Goal: Task Accomplishment & Management: Complete application form

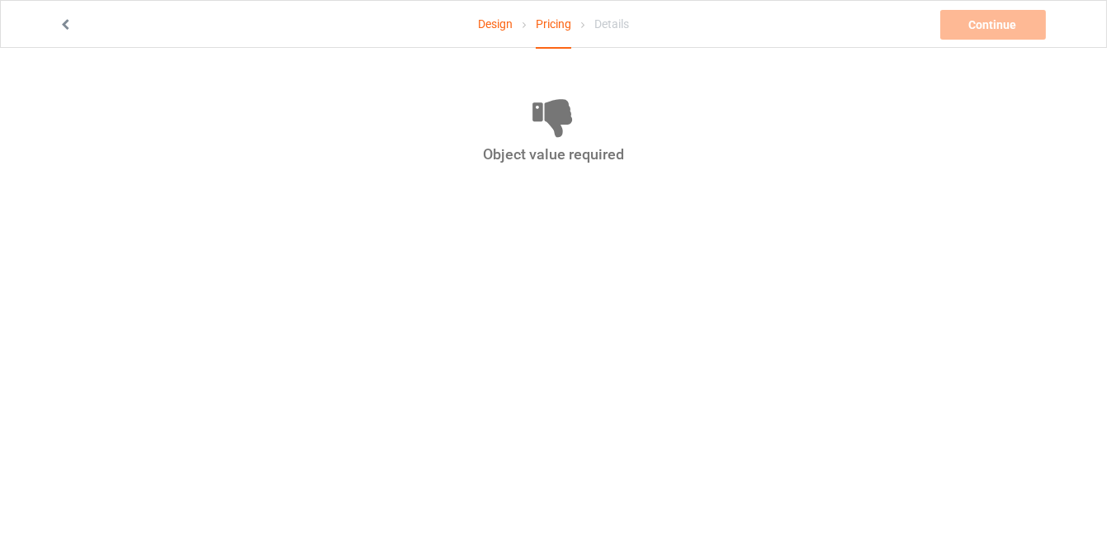
click at [497, 20] on link "Design" at bounding box center [495, 24] width 35 height 46
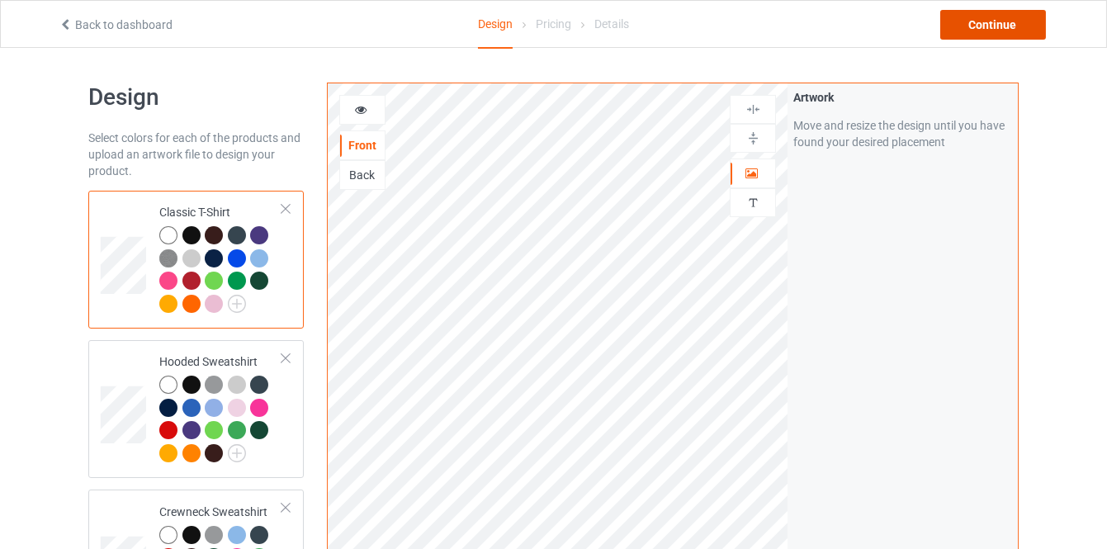
click at [976, 22] on div "Continue" at bounding box center [993, 25] width 106 height 30
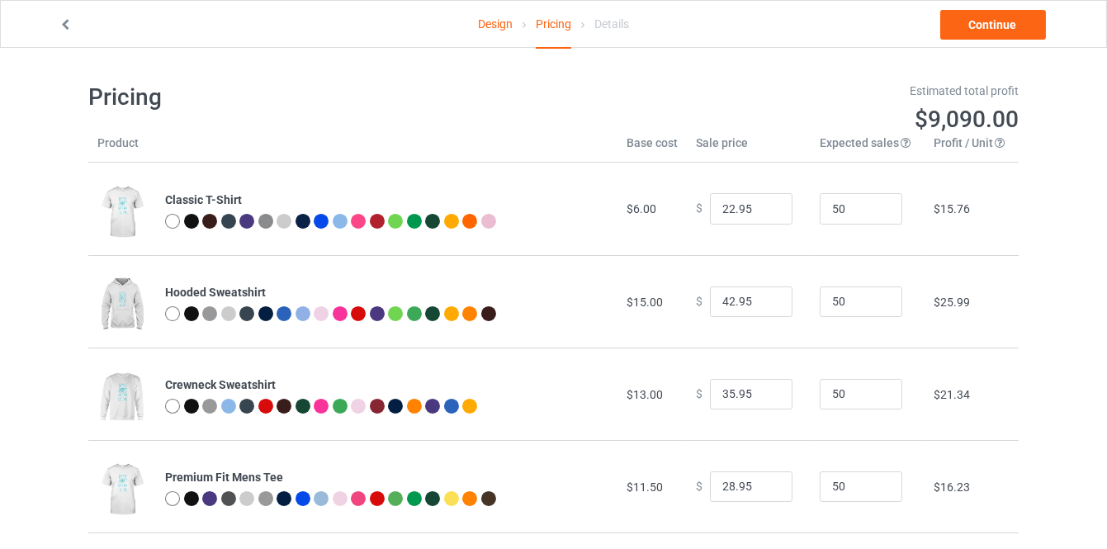
click at [499, 26] on link "Design" at bounding box center [495, 24] width 35 height 46
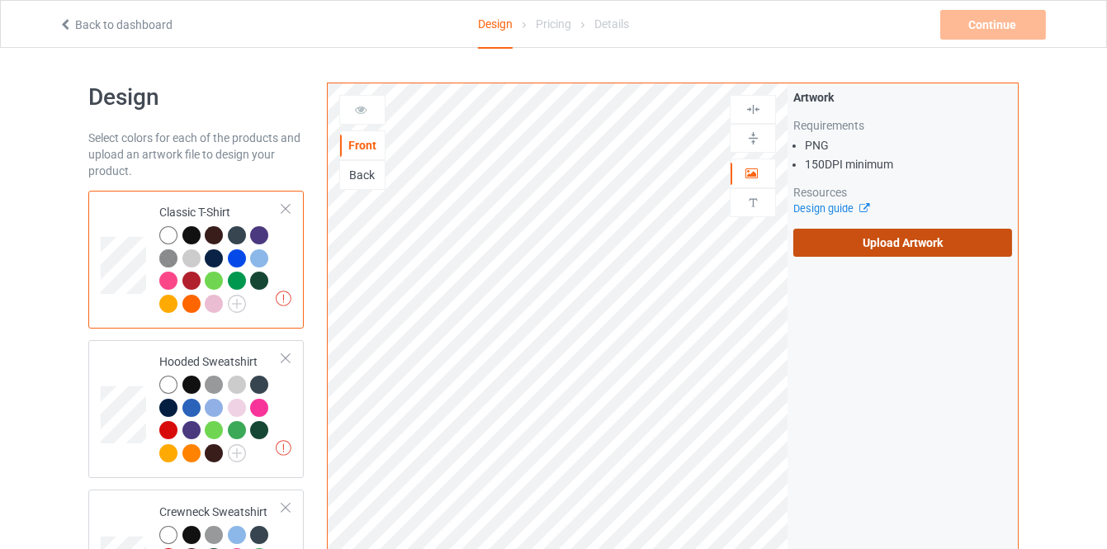
click at [829, 250] on label "Upload Artwork" at bounding box center [902, 243] width 219 height 28
click at [0, 0] on input "Upload Artwork" at bounding box center [0, 0] width 0 height 0
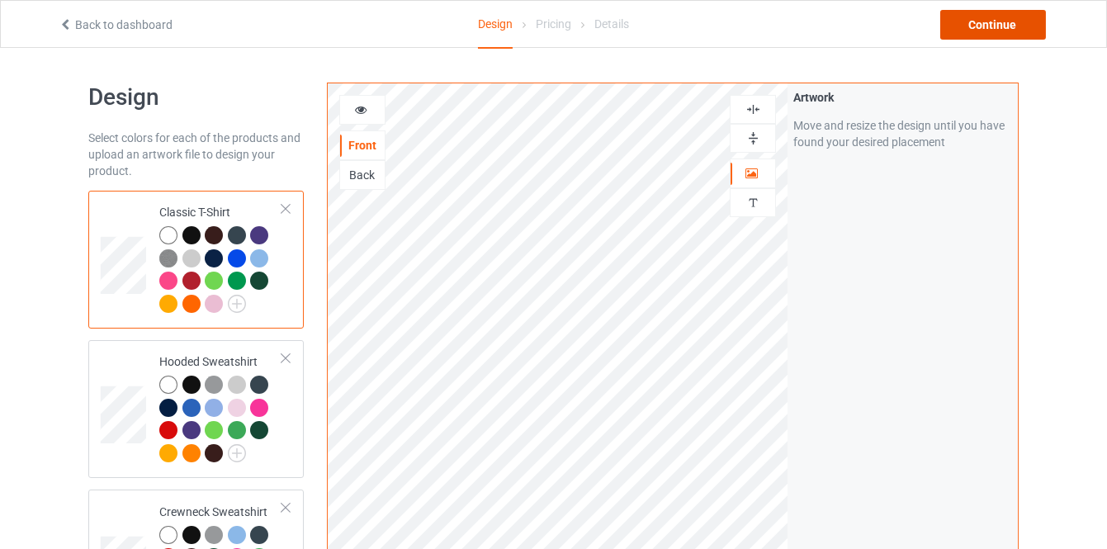
click at [972, 20] on div "Continue" at bounding box center [993, 25] width 106 height 30
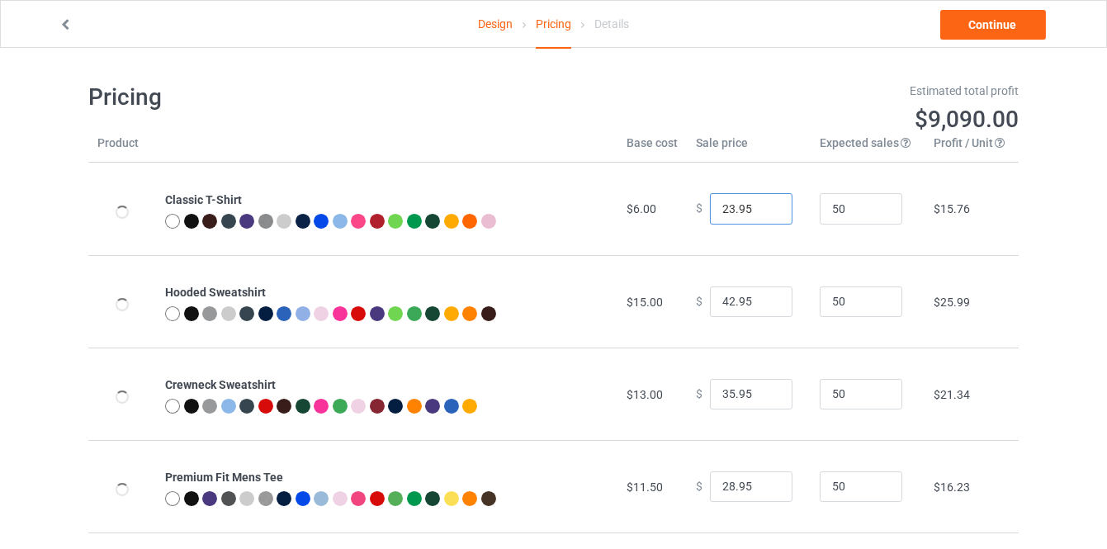
click at [765, 203] on input "23.95" at bounding box center [751, 208] width 83 height 31
click at [765, 203] on input "24.95" at bounding box center [751, 208] width 83 height 31
click at [765, 203] on input "25.95" at bounding box center [751, 208] width 83 height 31
type input "26.95"
click at [765, 203] on input "26.95" at bounding box center [751, 208] width 83 height 31
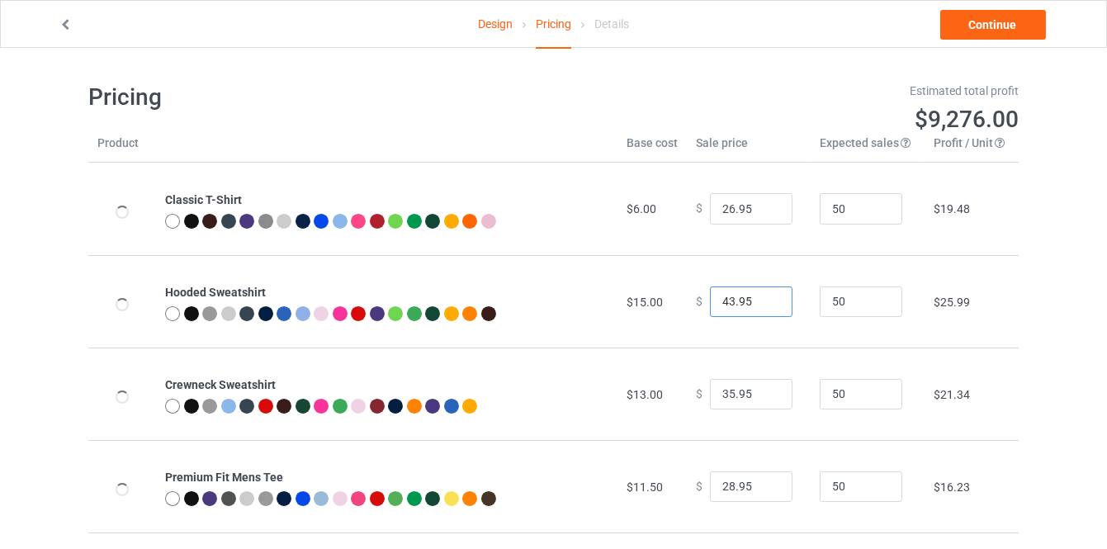
click at [768, 300] on input "43.95" at bounding box center [751, 301] width 83 height 31
type input "44.95"
click at [768, 300] on input "44.95" at bounding box center [751, 301] width 83 height 31
click at [766, 385] on input "35.95" at bounding box center [751, 394] width 83 height 31
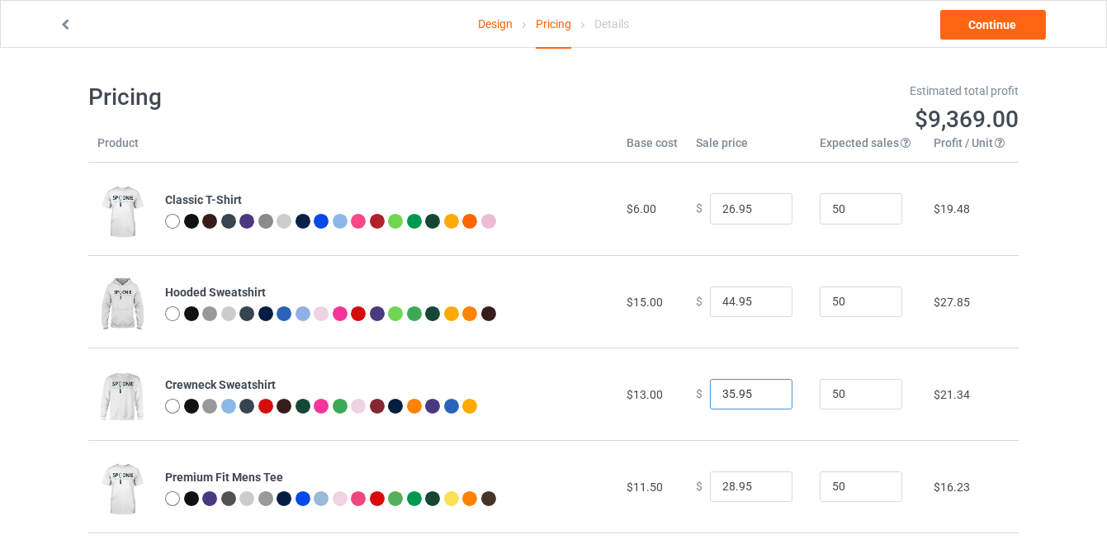
click at [766, 385] on input "35.95" at bounding box center [751, 394] width 83 height 31
click at [765, 390] on input "36.95" at bounding box center [751, 394] width 83 height 31
type input "37.95"
click at [765, 390] on input "37.95" at bounding box center [751, 394] width 83 height 31
click at [1017, 35] on link "Continue" at bounding box center [993, 25] width 106 height 30
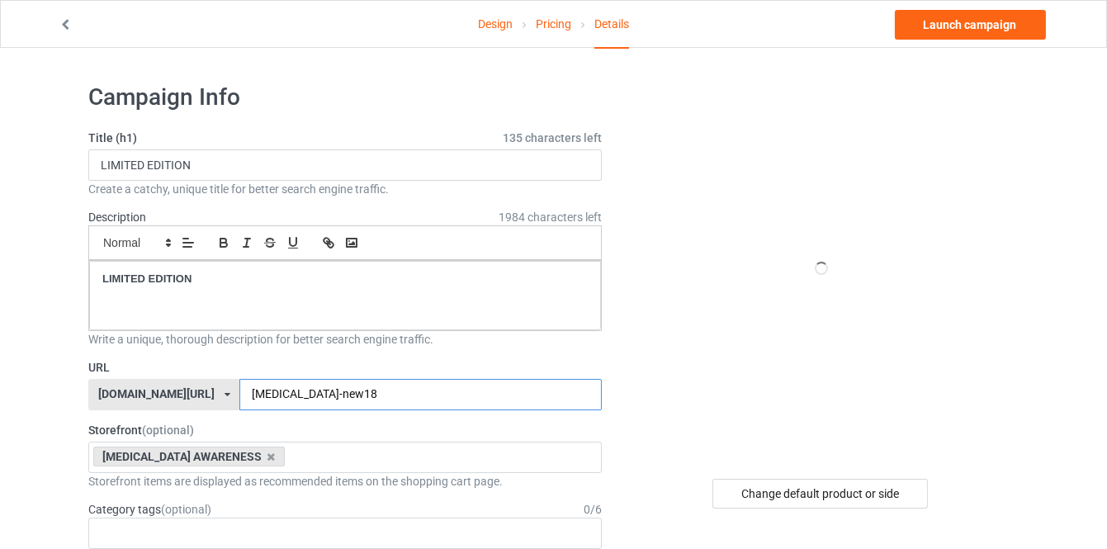
click at [321, 380] on input "dysautonomia-new18" at bounding box center [420, 394] width 362 height 31
click at [327, 392] on input "dysautonomia-new18" at bounding box center [420, 394] width 362 height 31
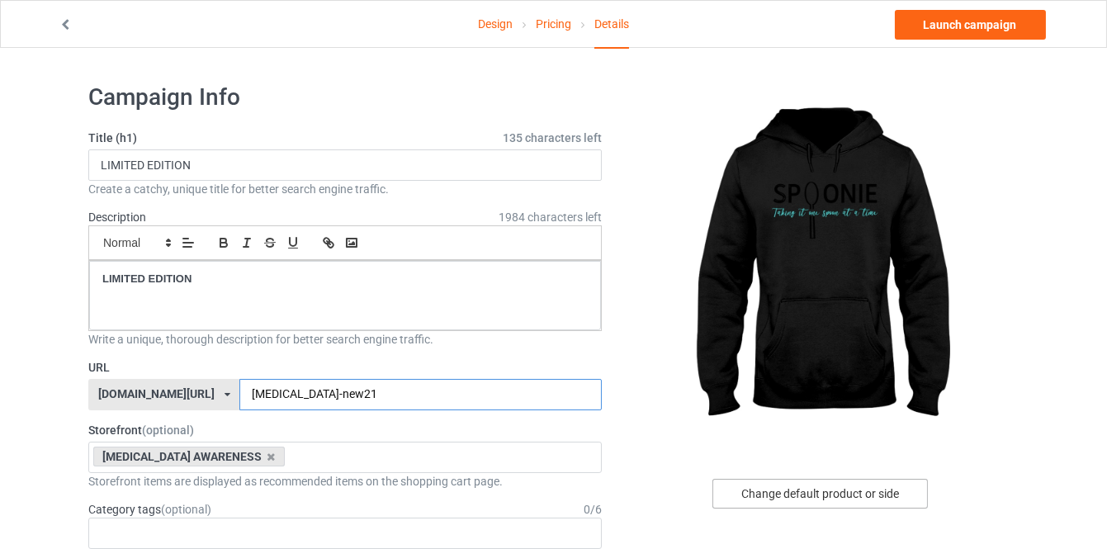
type input "dysautonomia-new21"
click at [816, 494] on div "Change default product or side" at bounding box center [819, 494] width 215 height 30
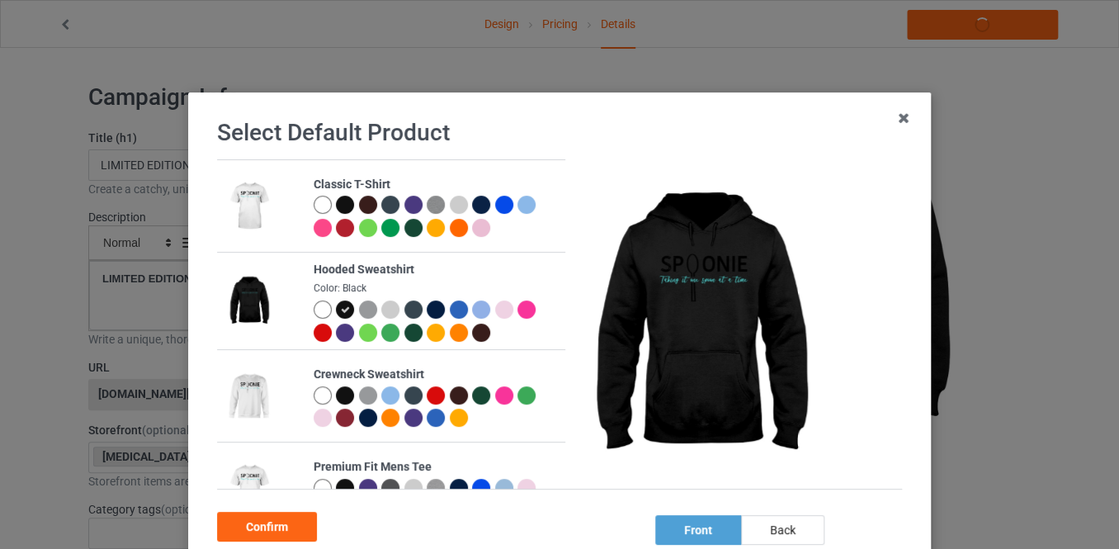
click at [319, 311] on div at bounding box center [323, 309] width 18 height 18
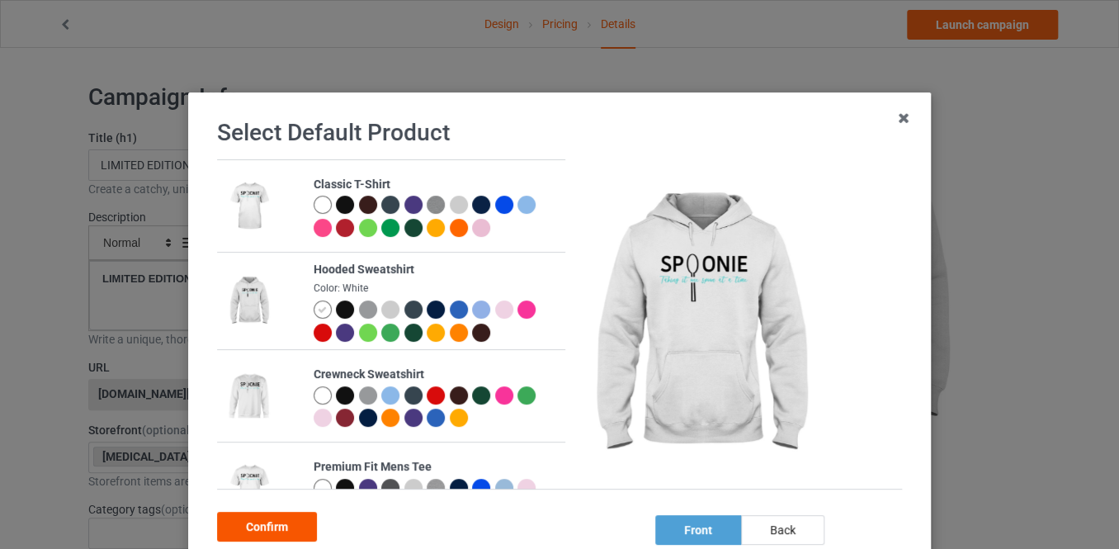
click at [264, 520] on div "Confirm" at bounding box center [267, 527] width 100 height 30
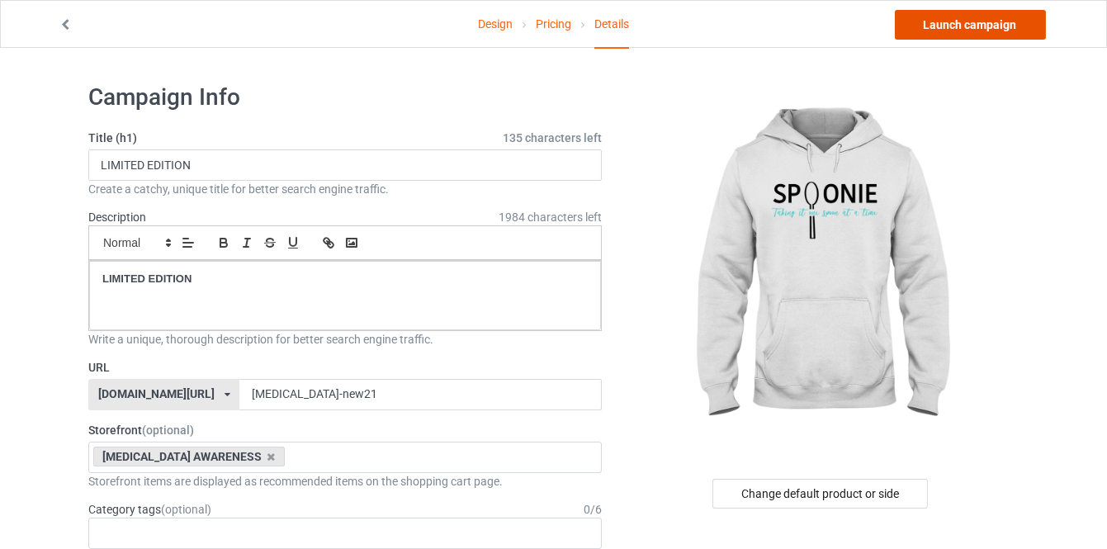
click at [957, 28] on link "Launch campaign" at bounding box center [970, 25] width 151 height 30
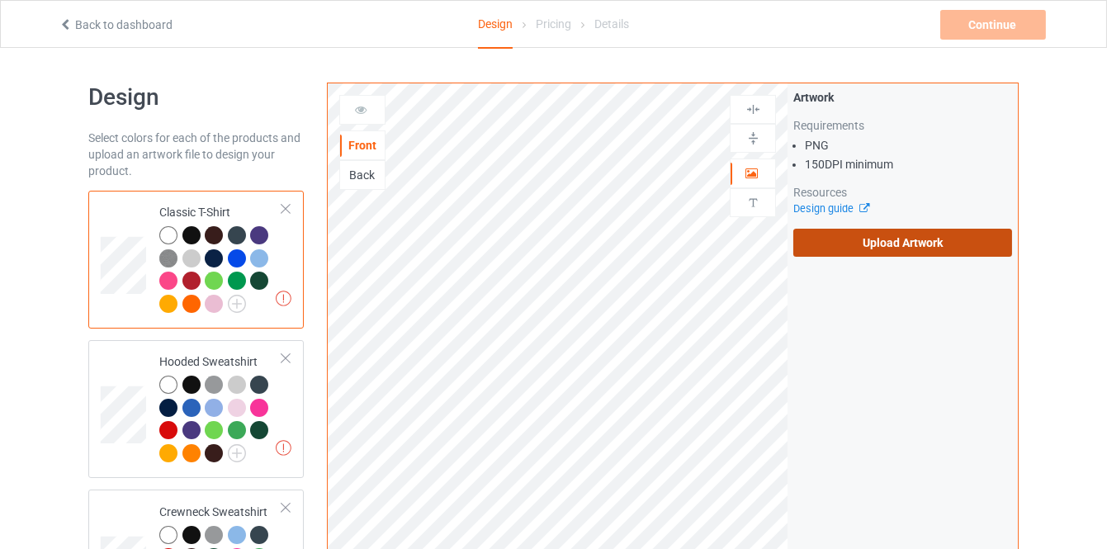
click at [856, 244] on label "Upload Artwork" at bounding box center [902, 243] width 219 height 28
click at [0, 0] on input "Upload Artwork" at bounding box center [0, 0] width 0 height 0
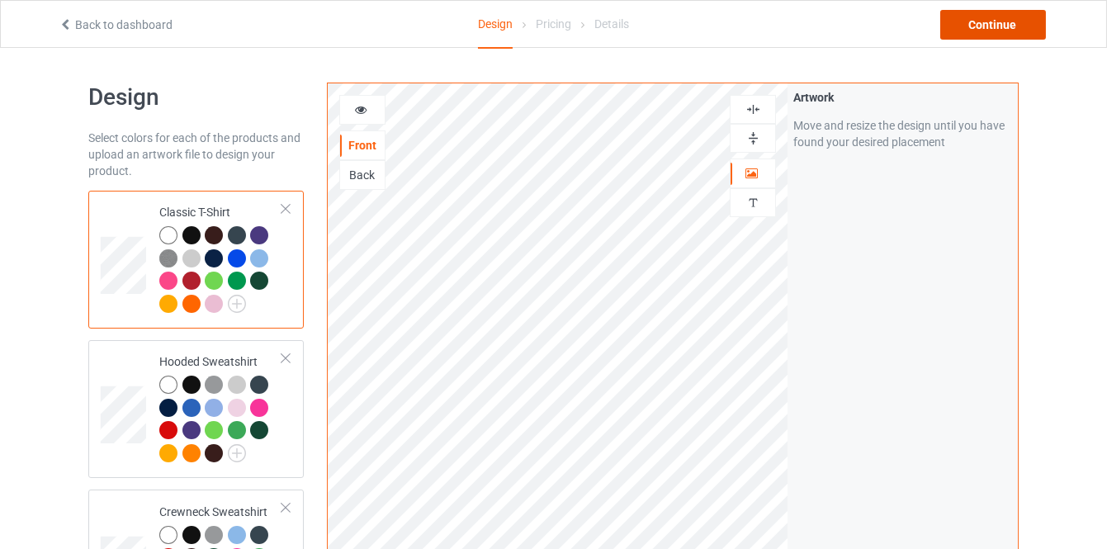
click at [1012, 18] on div "Continue" at bounding box center [993, 25] width 106 height 30
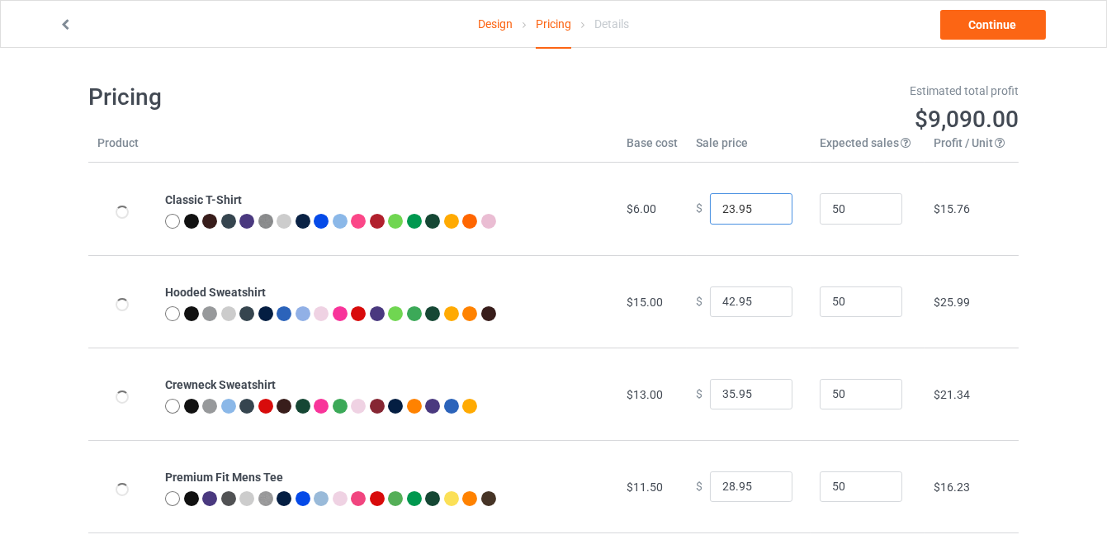
click at [761, 203] on input "23.95" at bounding box center [751, 208] width 83 height 31
click at [761, 203] on input "24.95" at bounding box center [751, 208] width 83 height 31
click at [761, 203] on input "25.95" at bounding box center [751, 208] width 83 height 31
type input "26.95"
click at [761, 203] on input "26.95" at bounding box center [751, 208] width 83 height 31
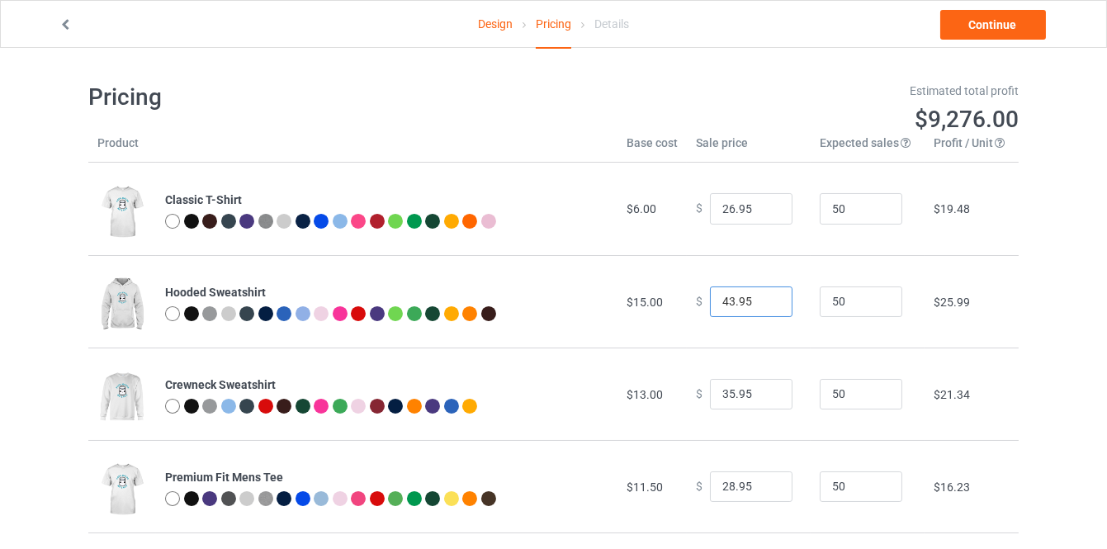
click at [764, 297] on input "43.95" at bounding box center [751, 301] width 83 height 31
type input "44.95"
click at [764, 297] on input "44.95" at bounding box center [751, 301] width 83 height 31
click at [764, 391] on input "36.95" at bounding box center [751, 394] width 83 height 31
type input "37.95"
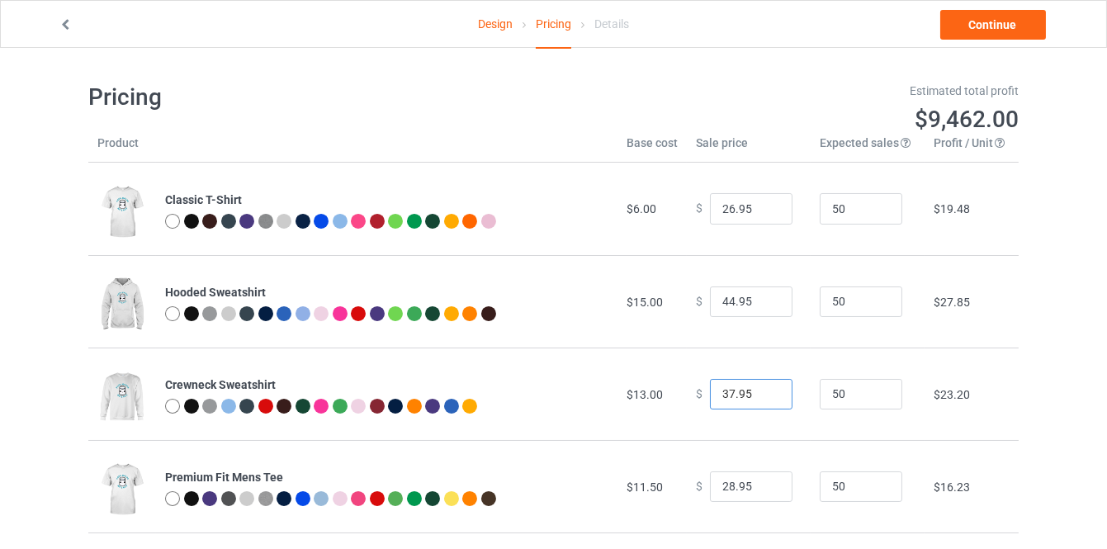
click at [764, 391] on input "37.95" at bounding box center [751, 394] width 83 height 31
click at [763, 481] on input "29.95" at bounding box center [751, 486] width 83 height 31
type input "30.95"
click at [763, 481] on input "30.95" at bounding box center [751, 486] width 83 height 31
click at [979, 29] on link "Continue" at bounding box center [993, 25] width 106 height 30
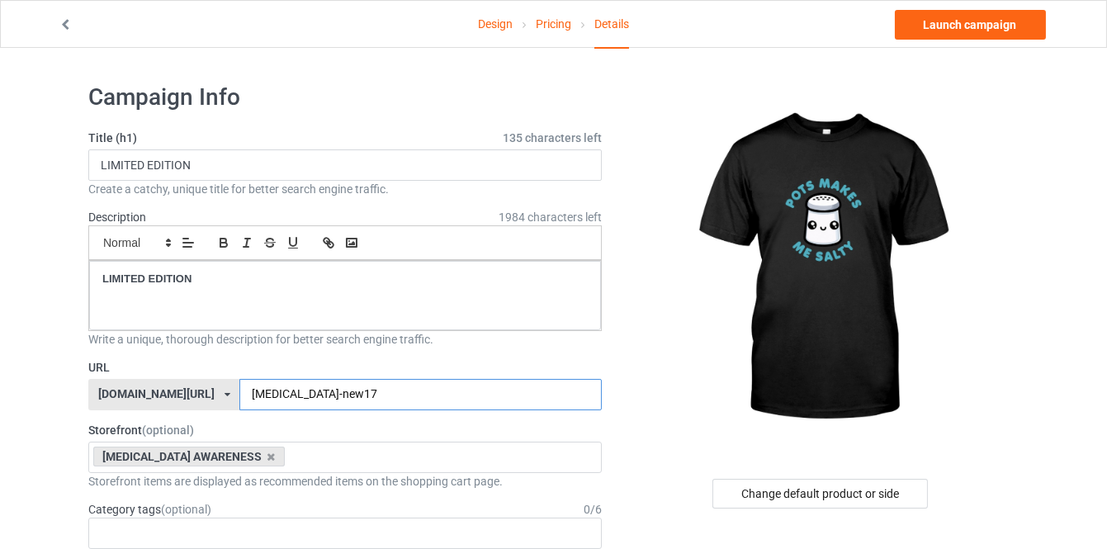
click at [303, 398] on input "[MEDICAL_DATA]-new17" at bounding box center [420, 394] width 362 height 31
type input "dysautonomia-new25"
click at [830, 495] on div "Change default product or side" at bounding box center [819, 494] width 215 height 30
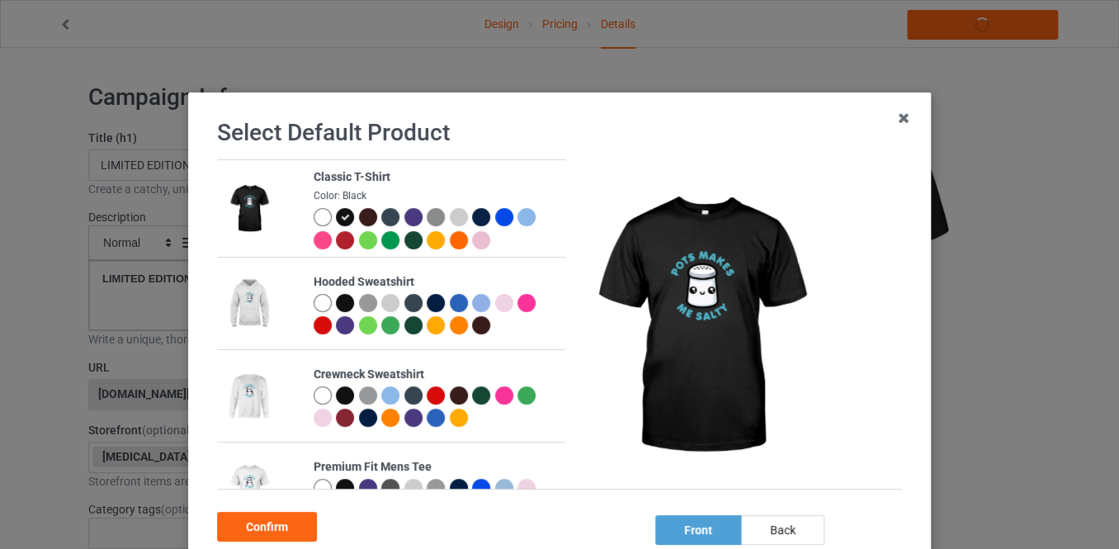
click at [339, 310] on div at bounding box center [345, 303] width 18 height 18
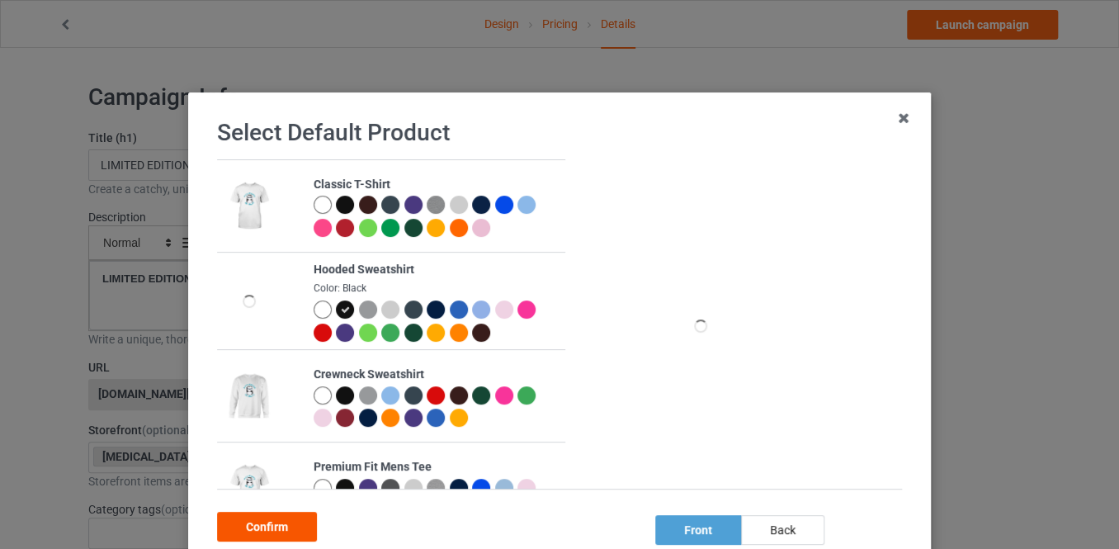
click at [296, 522] on div "Confirm" at bounding box center [267, 527] width 100 height 30
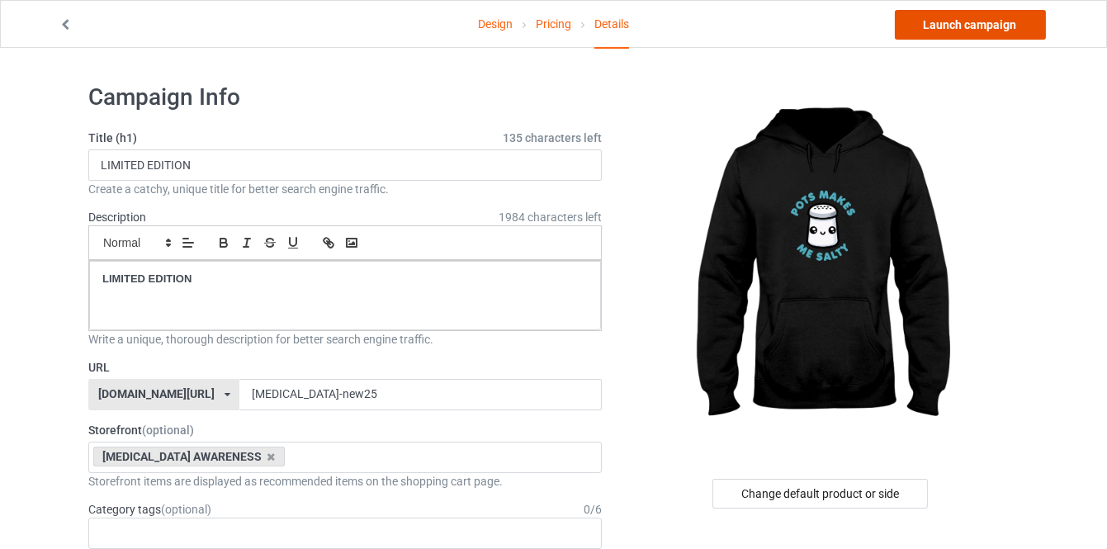
click at [944, 26] on link "Launch campaign" at bounding box center [970, 25] width 151 height 30
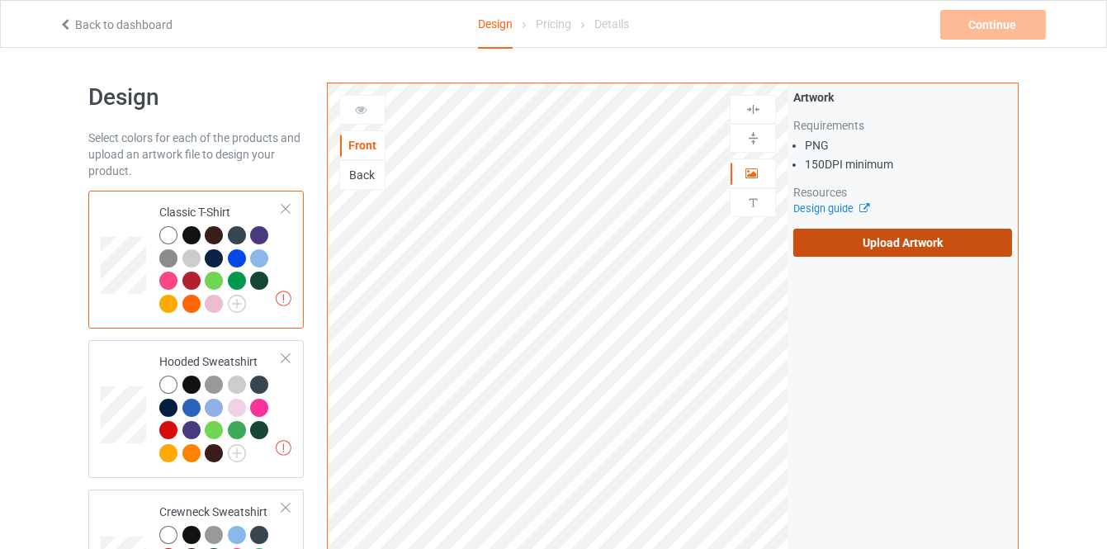
click at [840, 241] on label "Upload Artwork" at bounding box center [902, 243] width 219 height 28
click at [0, 0] on input "Upload Artwork" at bounding box center [0, 0] width 0 height 0
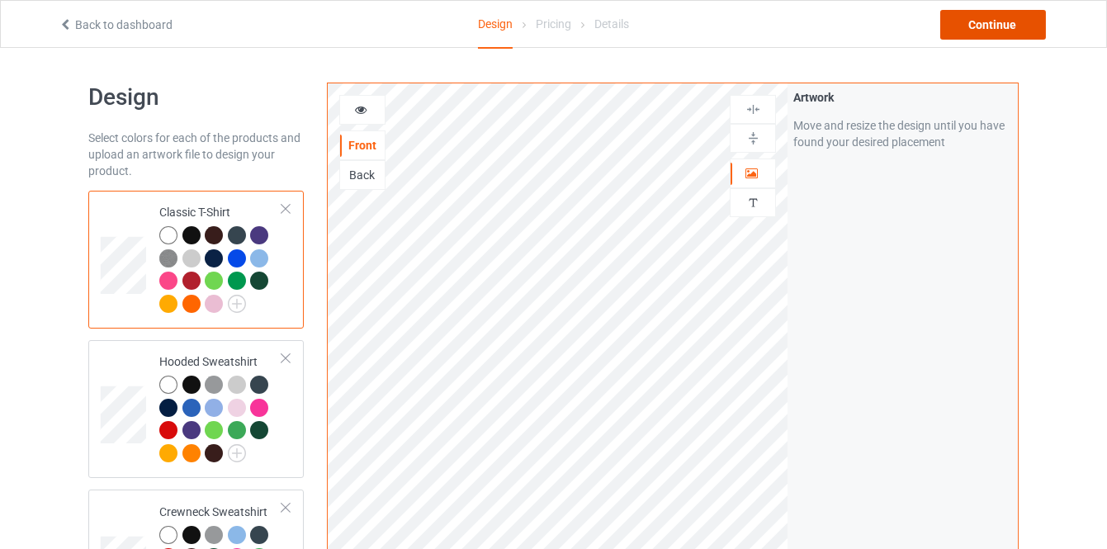
click at [971, 21] on div "Continue" at bounding box center [993, 25] width 106 height 30
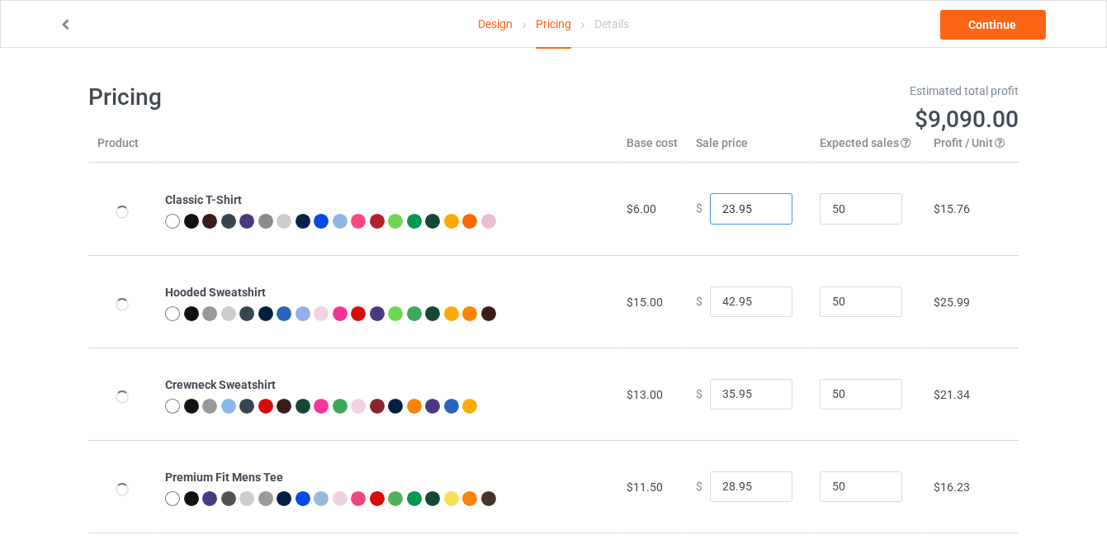
click at [768, 204] on input "23.95" at bounding box center [751, 208] width 83 height 31
click at [768, 204] on input "24.95" at bounding box center [751, 208] width 83 height 31
click at [768, 204] on input "25.95" at bounding box center [751, 208] width 83 height 31
type input "26.95"
click at [768, 204] on input "26.95" at bounding box center [751, 208] width 83 height 31
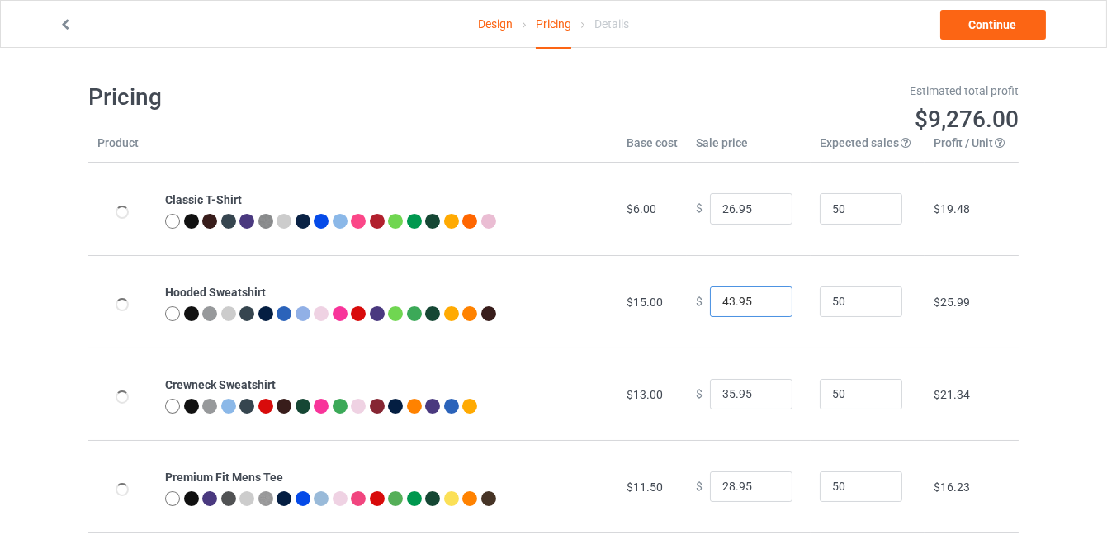
click at [761, 294] on input "43.95" at bounding box center [751, 301] width 83 height 31
type input "44.95"
click at [761, 294] on input "44.95" at bounding box center [751, 301] width 83 height 31
click at [762, 390] on input "36.95" at bounding box center [751, 394] width 83 height 31
type input "37.95"
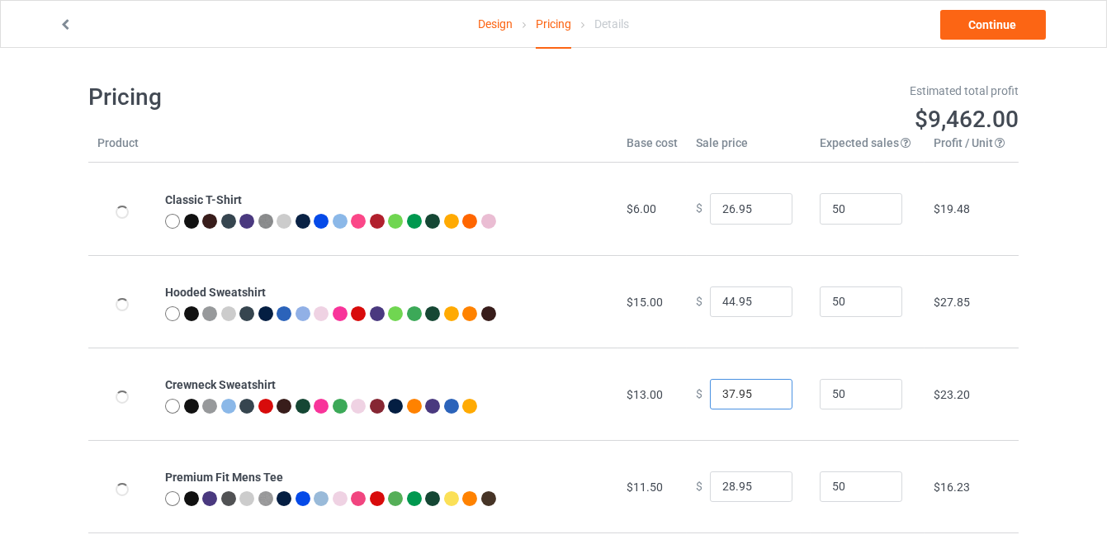
click at [762, 390] on input "37.95" at bounding box center [751, 394] width 83 height 31
click at [986, 21] on link "Continue" at bounding box center [993, 25] width 106 height 30
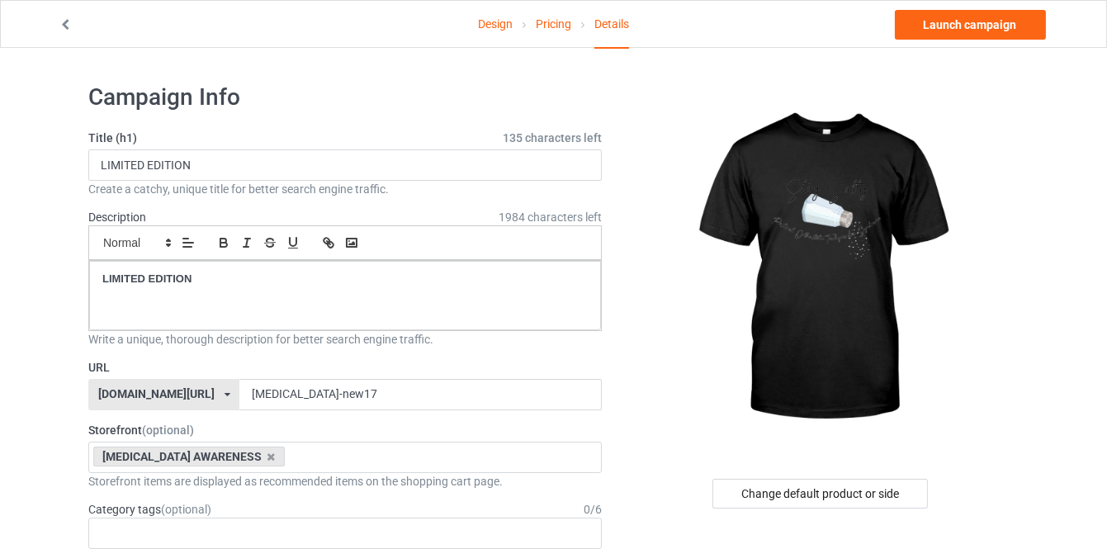
click at [556, 26] on link "Pricing" at bounding box center [553, 24] width 35 height 46
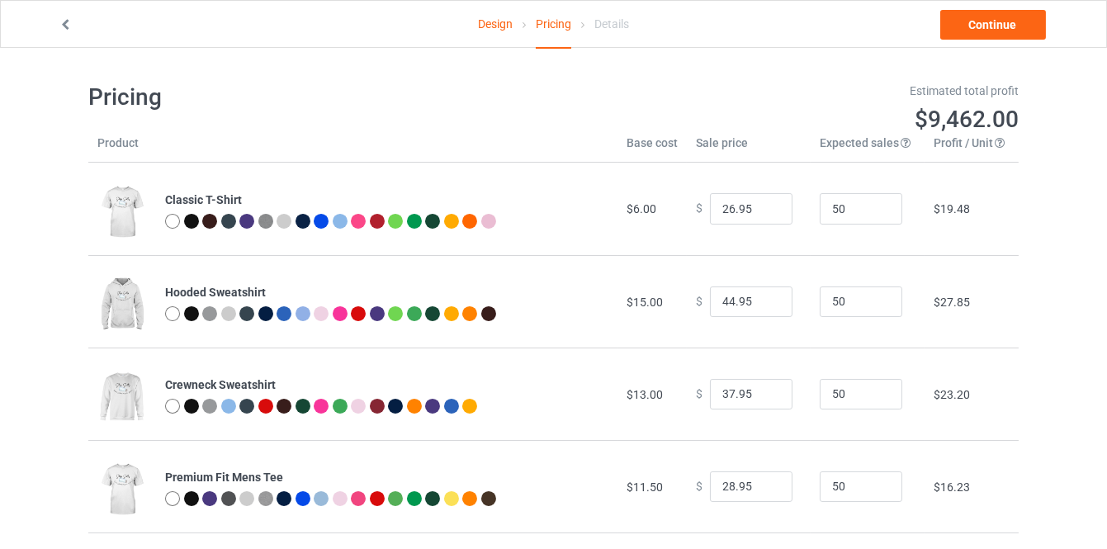
click at [500, 30] on link "Design" at bounding box center [495, 24] width 35 height 46
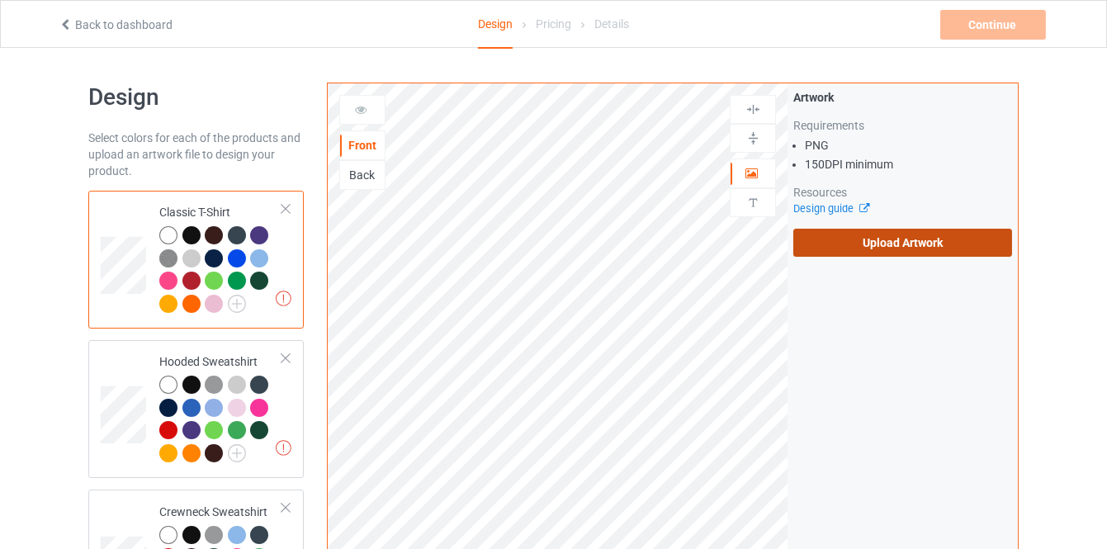
click at [819, 247] on label "Upload Artwork" at bounding box center [902, 243] width 219 height 28
click at [0, 0] on input "Upload Artwork" at bounding box center [0, 0] width 0 height 0
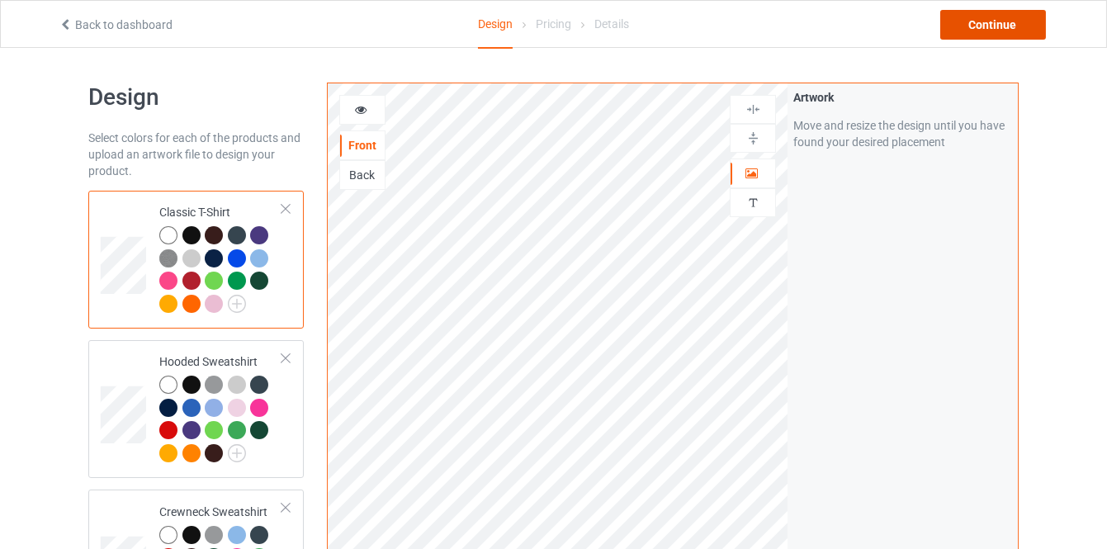
click at [965, 26] on div "Continue" at bounding box center [993, 25] width 106 height 30
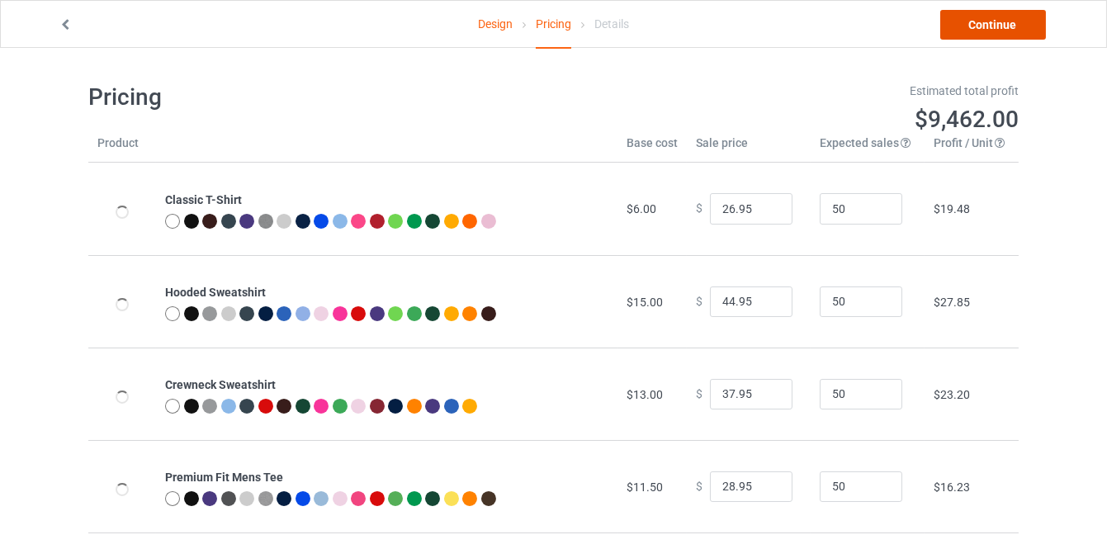
click at [962, 30] on link "Continue" at bounding box center [993, 25] width 106 height 30
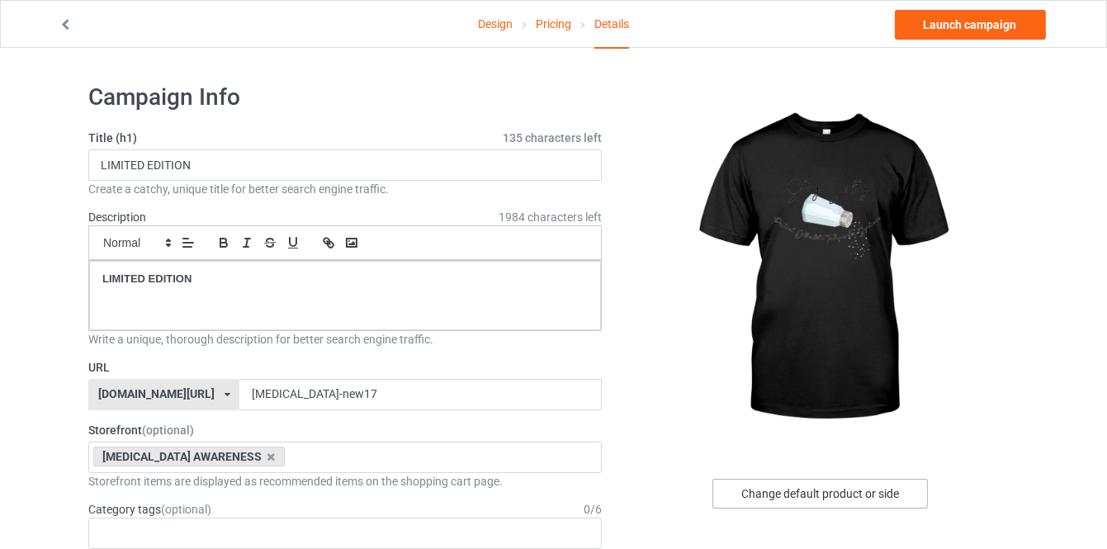
click at [825, 482] on div "Change default product or side" at bounding box center [819, 494] width 215 height 30
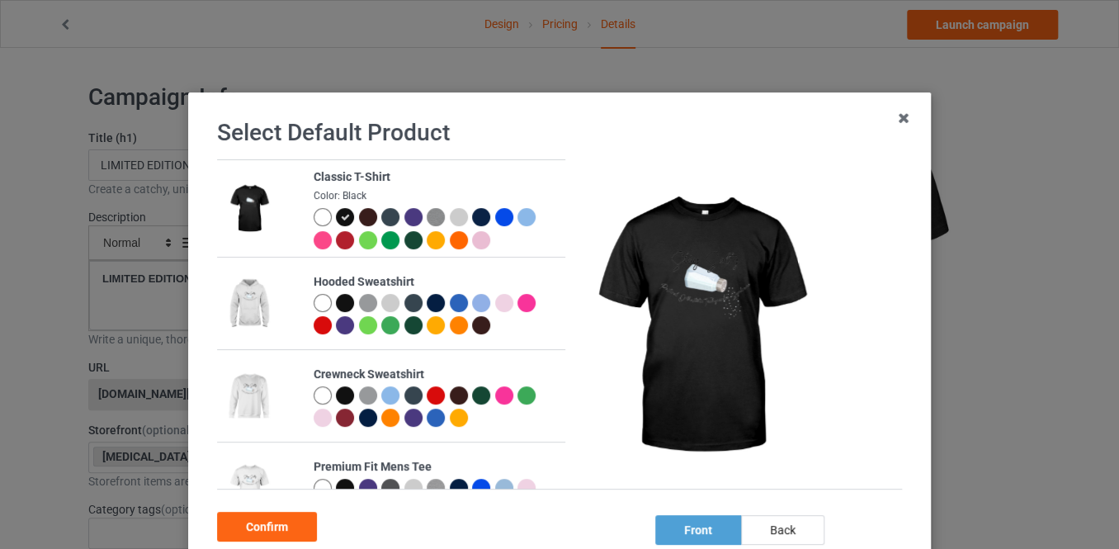
click at [314, 300] on div at bounding box center [323, 303] width 18 height 18
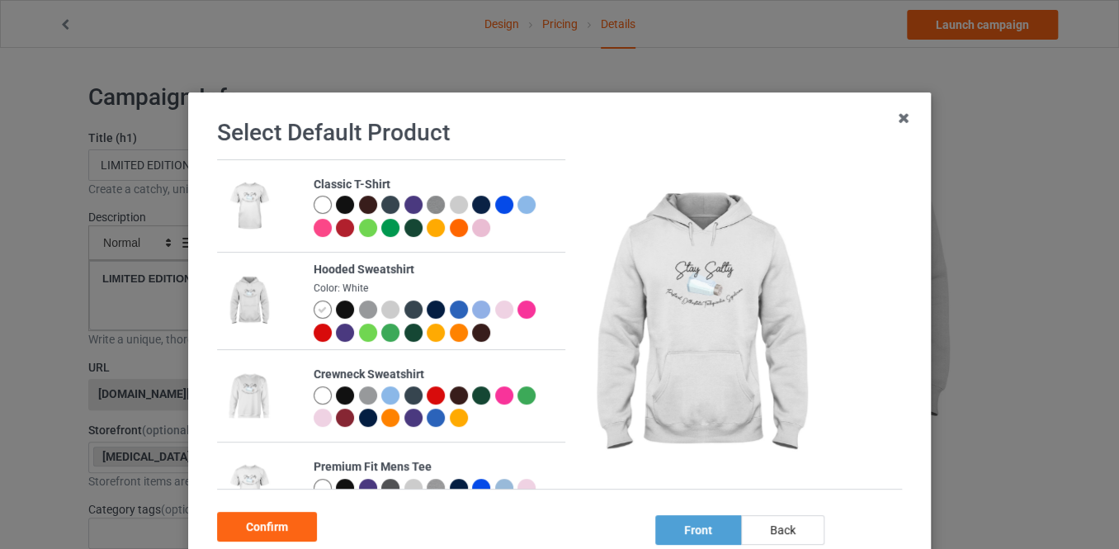
click at [295, 525] on div "Confirm" at bounding box center [267, 527] width 100 height 30
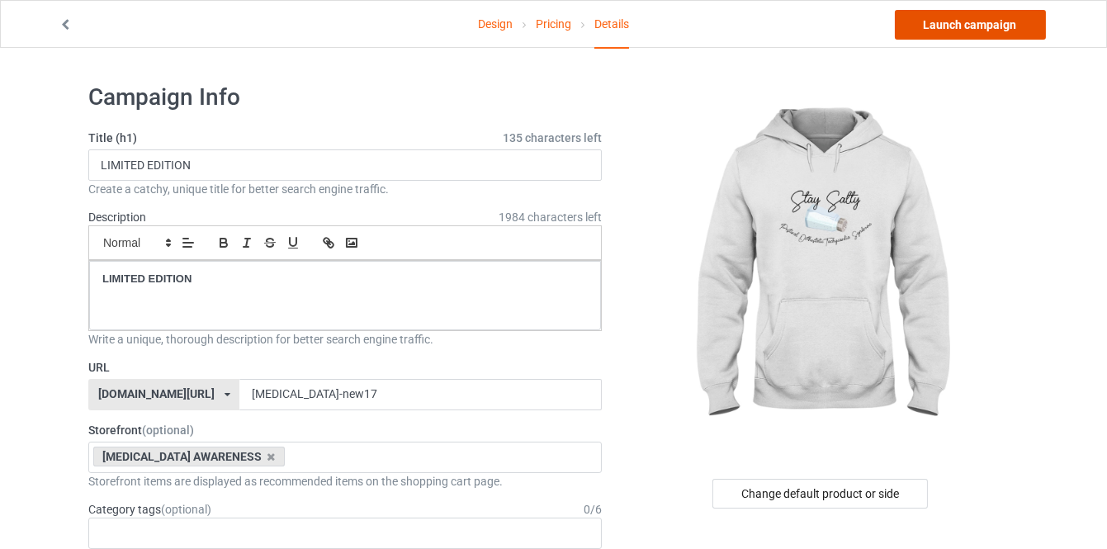
click at [960, 20] on link "Launch campaign" at bounding box center [970, 25] width 151 height 30
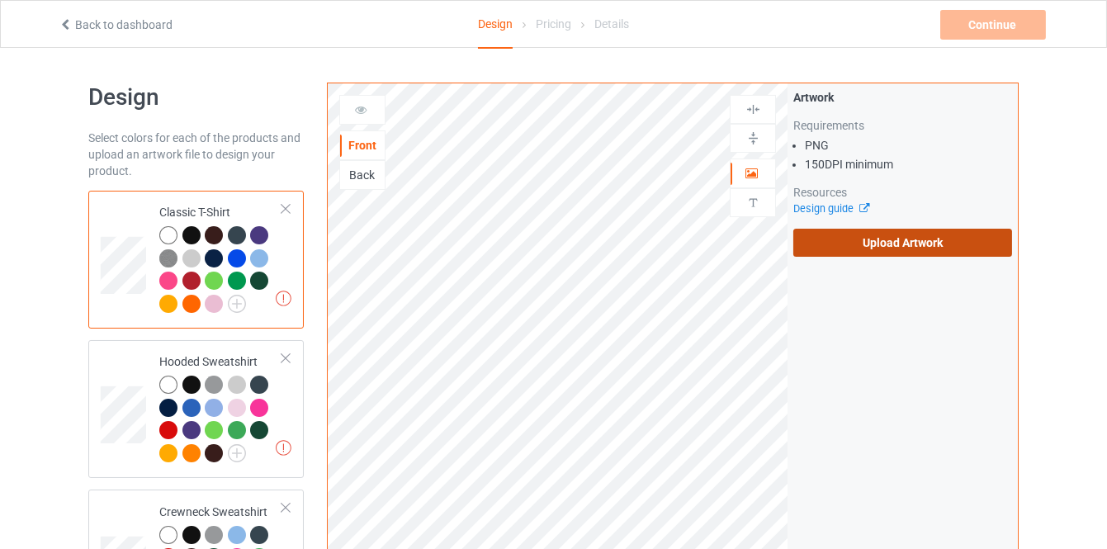
click at [825, 234] on label "Upload Artwork" at bounding box center [902, 243] width 219 height 28
click at [0, 0] on input "Upload Artwork" at bounding box center [0, 0] width 0 height 0
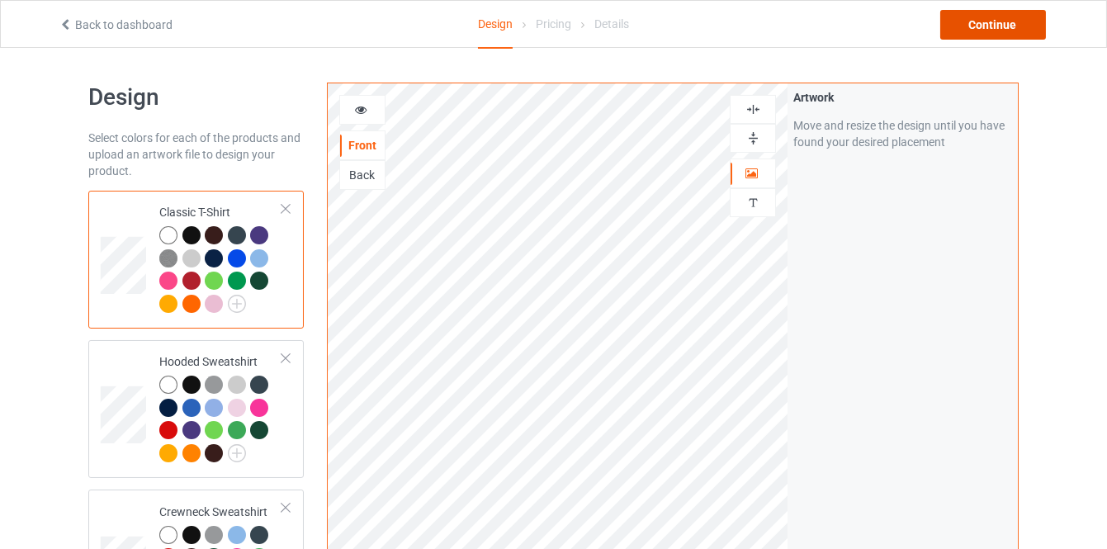
click at [963, 26] on div "Continue" at bounding box center [993, 25] width 106 height 30
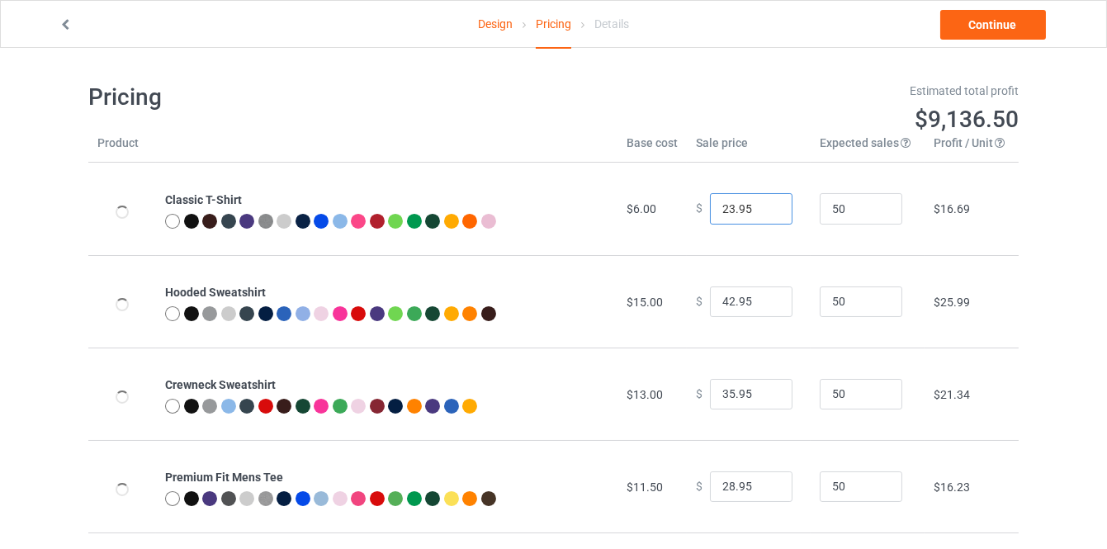
click at [765, 204] on input "23.95" at bounding box center [751, 208] width 83 height 31
click at [765, 204] on input "24.95" at bounding box center [751, 208] width 83 height 31
click at [765, 204] on input "25.95" at bounding box center [751, 208] width 83 height 31
click at [765, 204] on input "26.95" at bounding box center [751, 208] width 83 height 31
click at [765, 204] on input "27.95" at bounding box center [751, 208] width 83 height 31
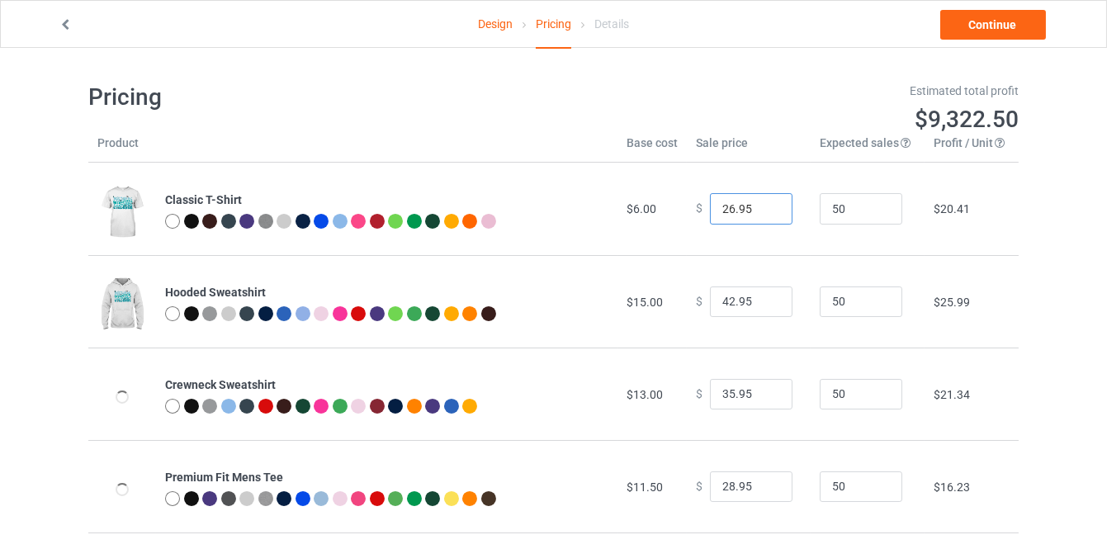
type input "26.95"
click at [764, 215] on input "26.95" at bounding box center [751, 208] width 83 height 31
click at [766, 298] on input "43.95" at bounding box center [751, 301] width 83 height 31
type input "44.95"
click at [766, 298] on input "44.95" at bounding box center [751, 301] width 83 height 31
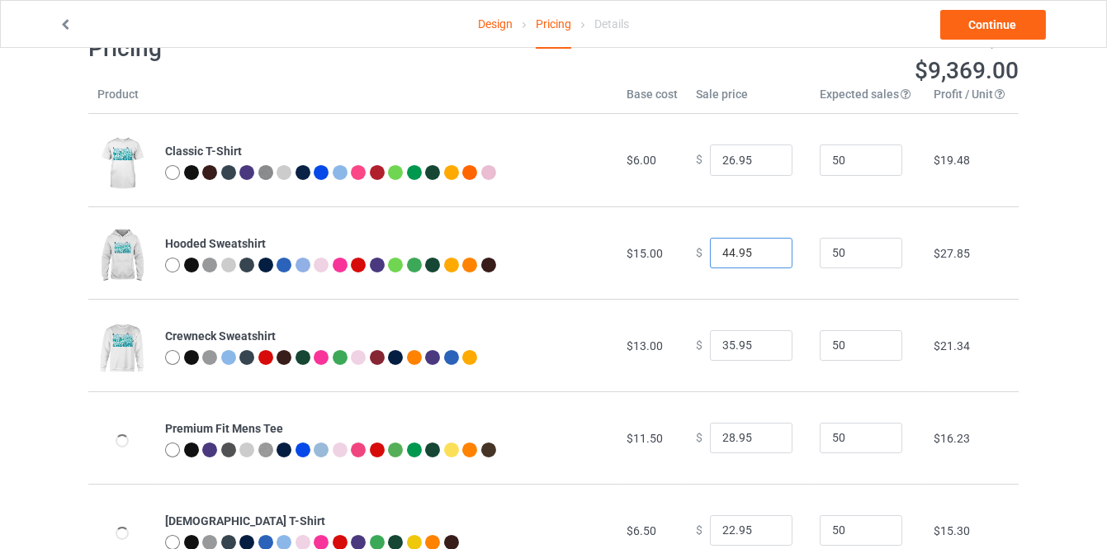
scroll to position [74, 0]
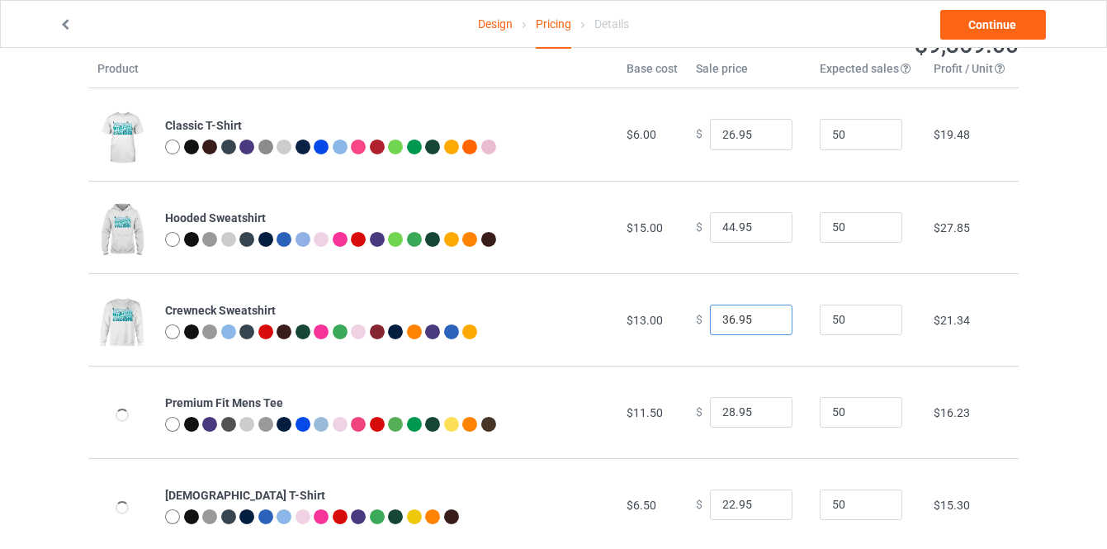
click at [766, 315] on input "36.95" at bounding box center [751, 320] width 83 height 31
type input "37.95"
click at [766, 315] on input "37.95" at bounding box center [751, 320] width 83 height 31
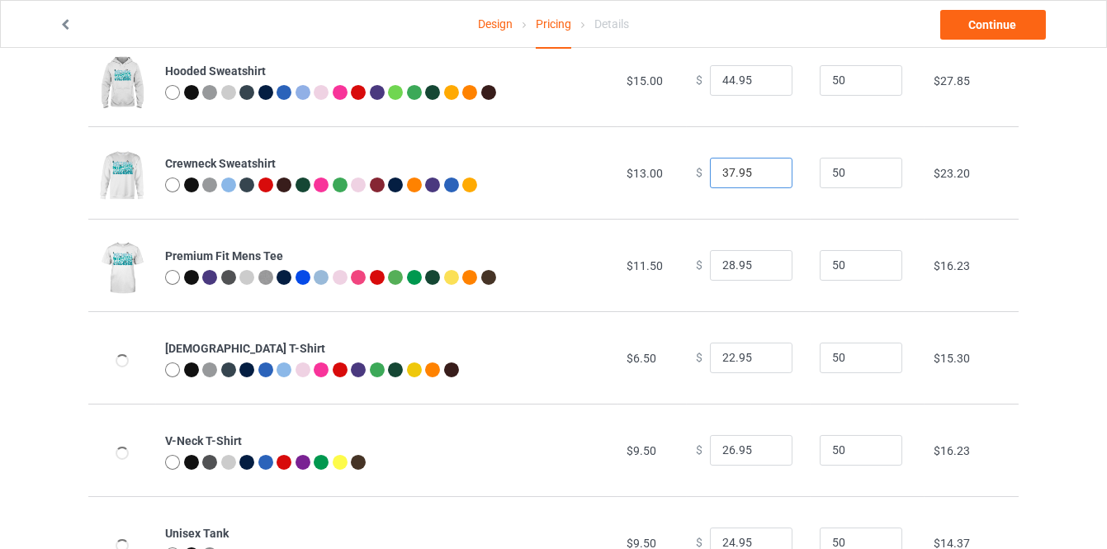
scroll to position [225, 0]
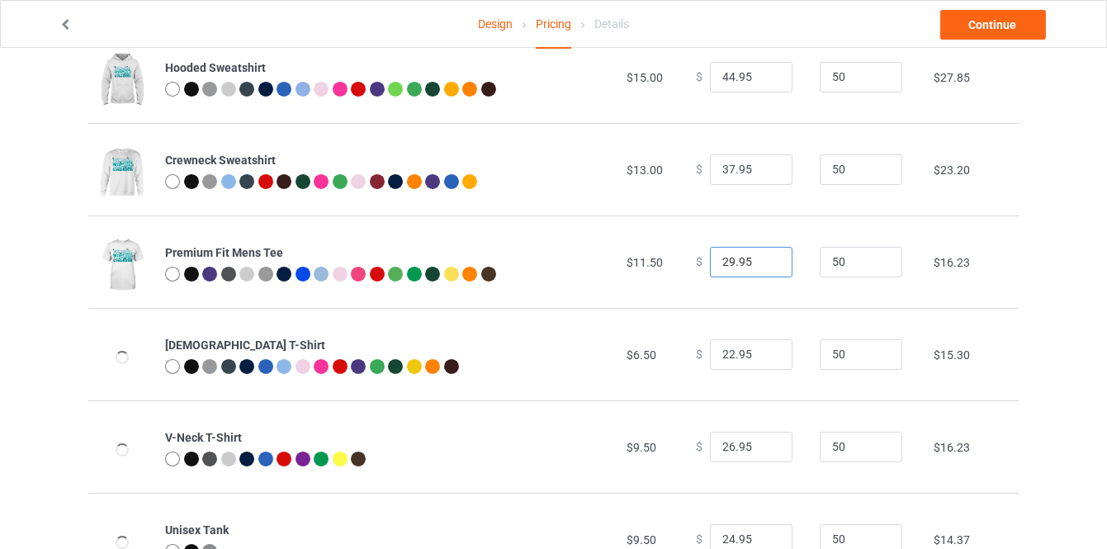
click at [762, 259] on input "29.95" at bounding box center [751, 262] width 83 height 31
type input "30.95"
click at [762, 259] on input "30.95" at bounding box center [751, 262] width 83 height 31
click at [766, 350] on input "23.95" at bounding box center [751, 354] width 83 height 31
type input "24.95"
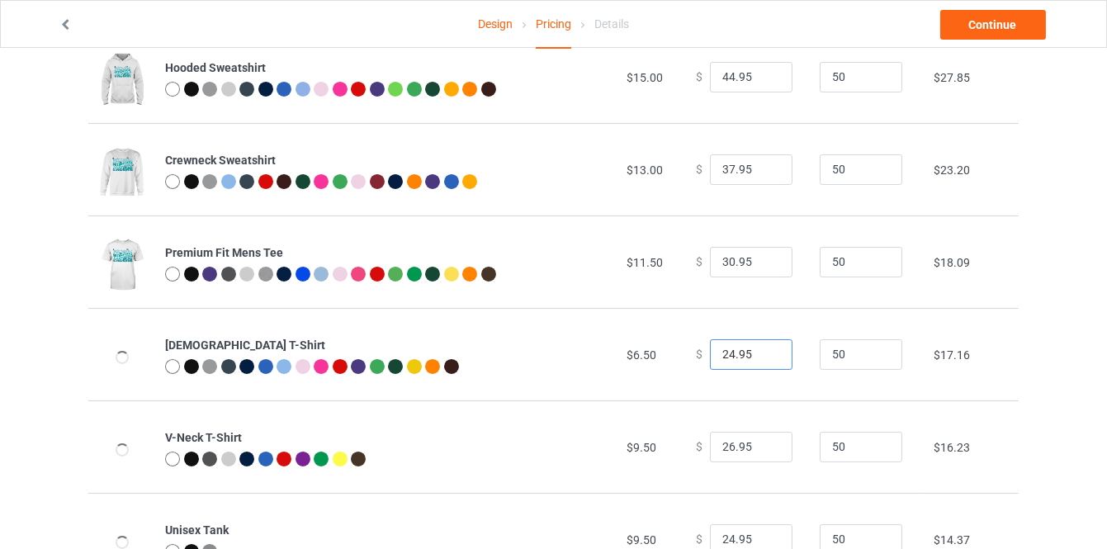
click at [766, 350] on input "24.95" at bounding box center [751, 354] width 83 height 31
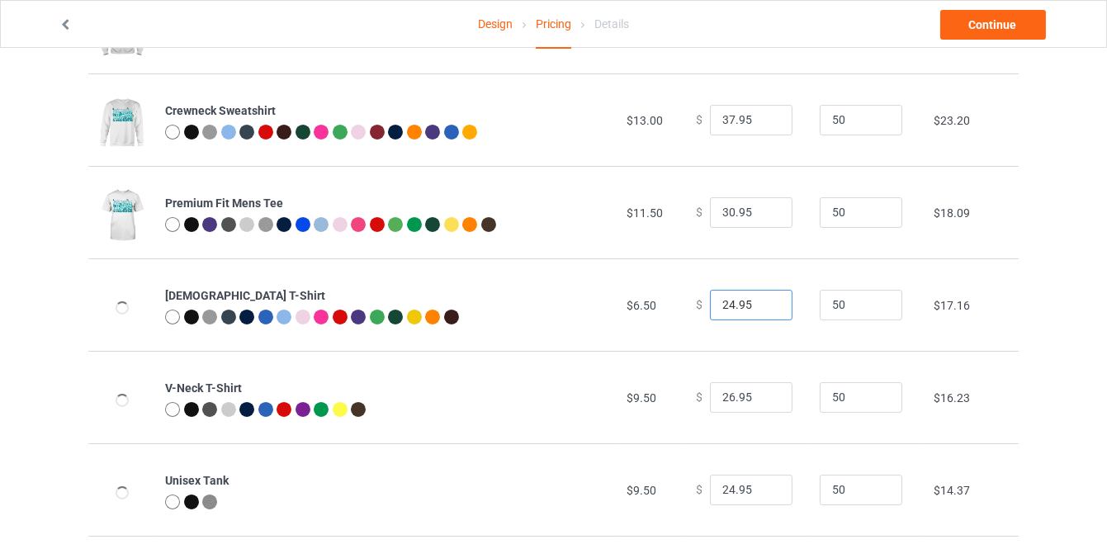
scroll to position [300, 0]
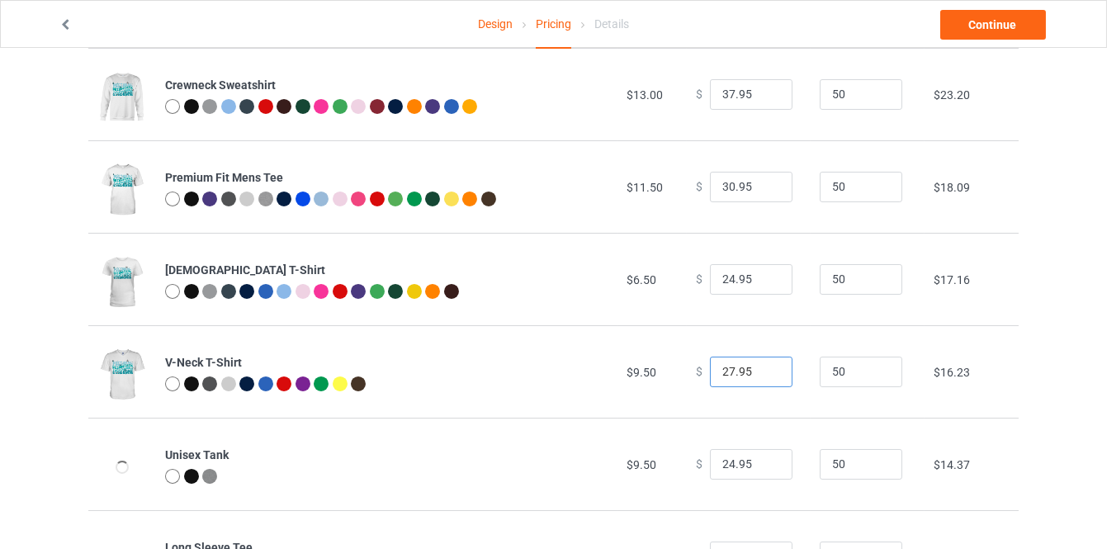
click at [763, 366] on input "27.95" at bounding box center [751, 372] width 83 height 31
type input "28.95"
click at [763, 366] on input "28.95" at bounding box center [751, 372] width 83 height 31
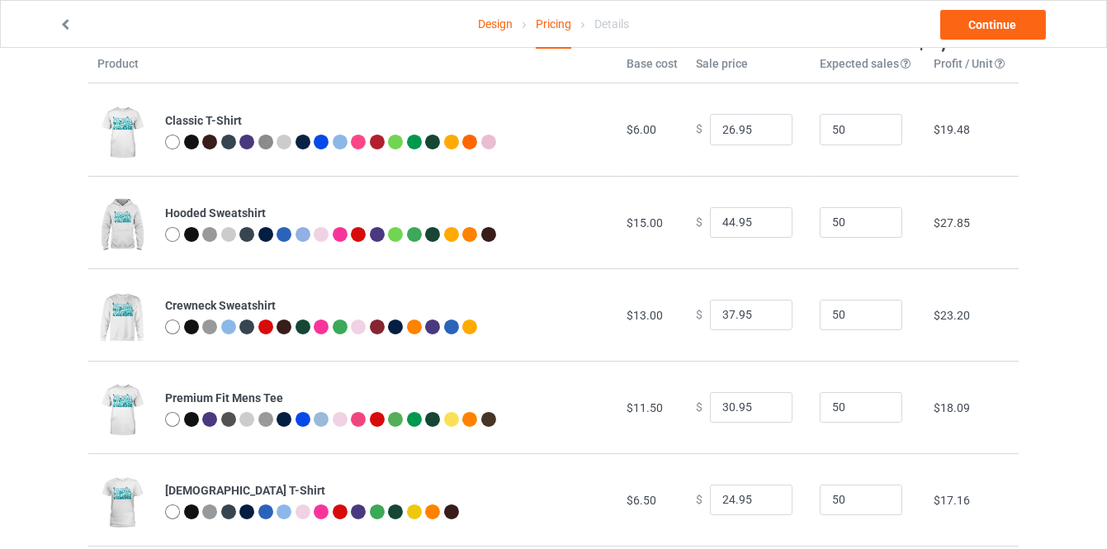
scroll to position [74, 0]
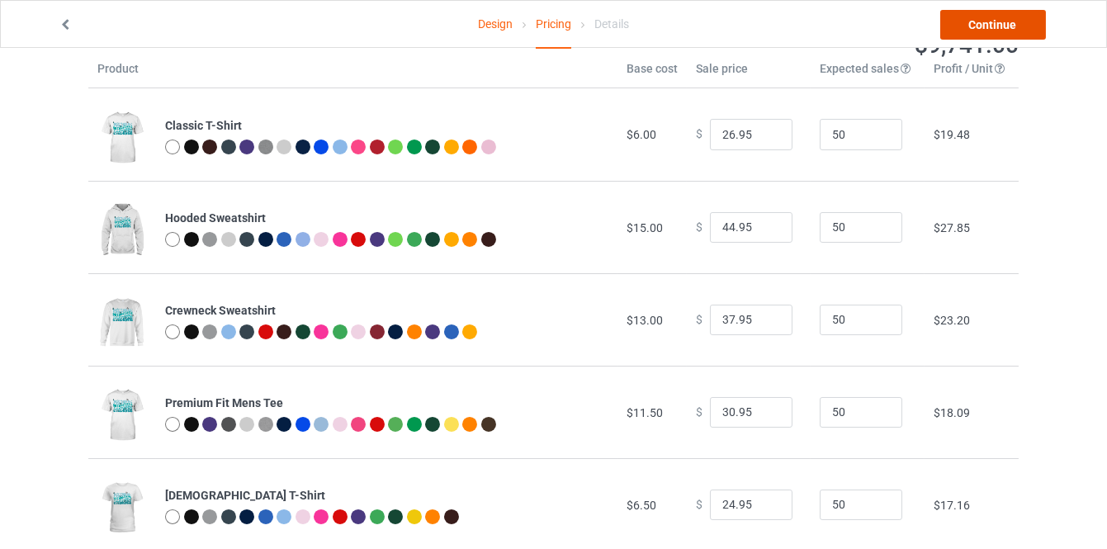
click at [955, 20] on link "Continue" at bounding box center [993, 25] width 106 height 30
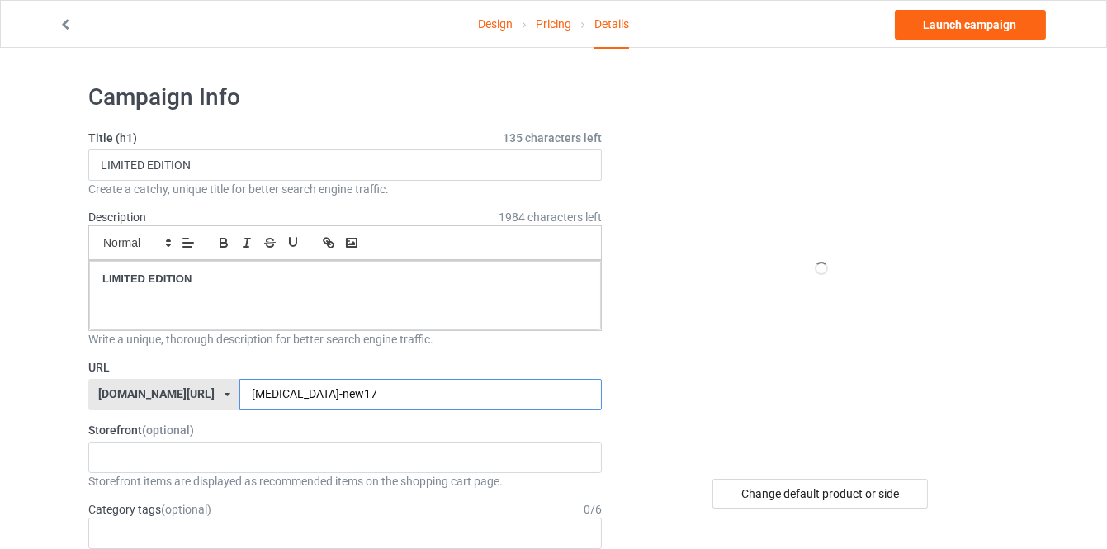
drag, startPoint x: 328, startPoint y: 393, endPoint x: 304, endPoint y: 396, distance: 24.2
click at [304, 396] on input "dysautonomia-new17" at bounding box center [420, 394] width 362 height 31
type input "dysautonomia-new26"
click at [788, 488] on div "Change default product or side" at bounding box center [819, 494] width 215 height 30
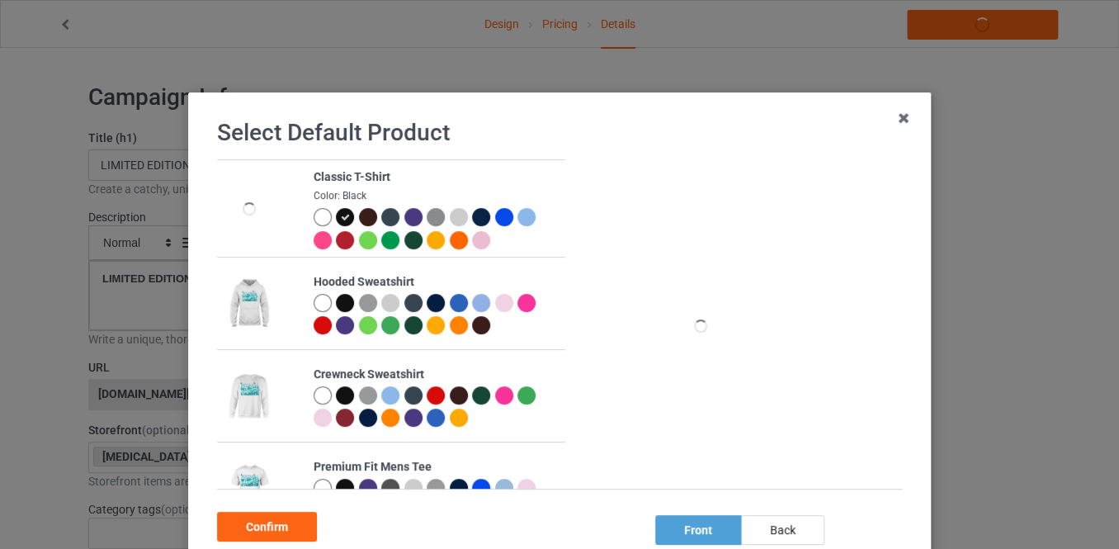
click at [318, 220] on div at bounding box center [323, 217] width 18 height 18
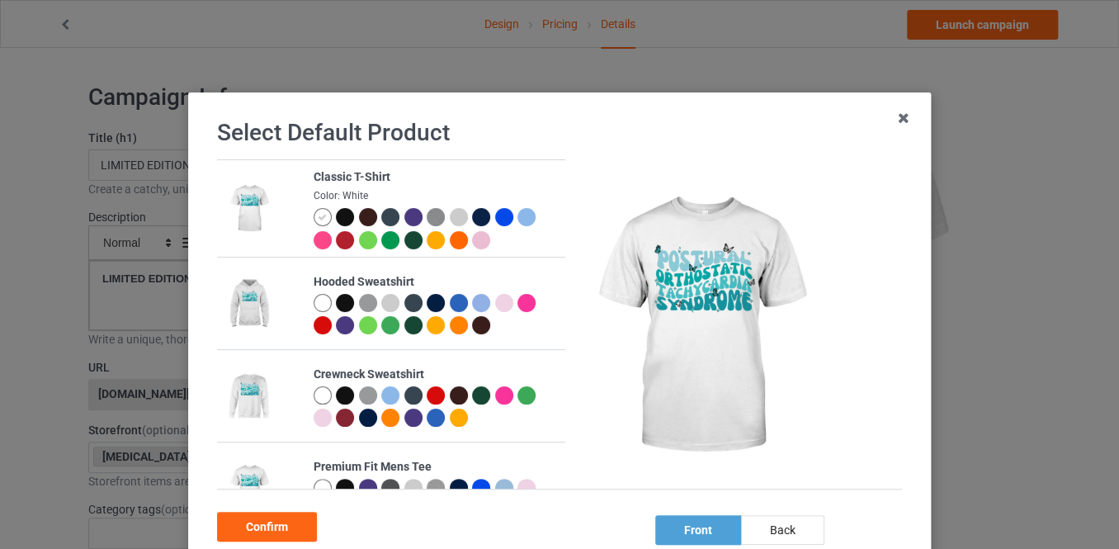
click at [339, 209] on div at bounding box center [345, 217] width 18 height 18
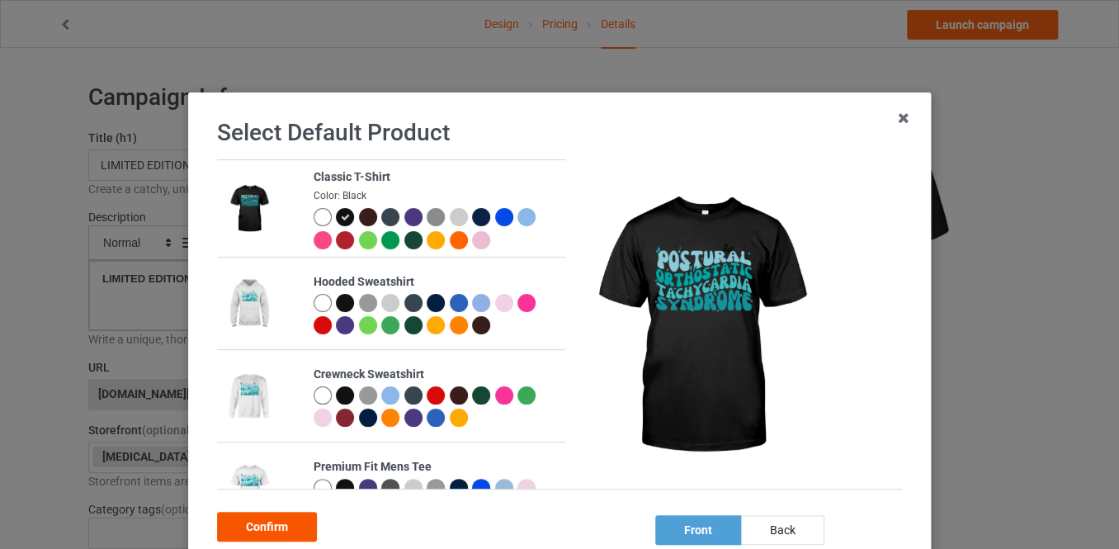
click at [295, 527] on div "Confirm" at bounding box center [267, 527] width 100 height 30
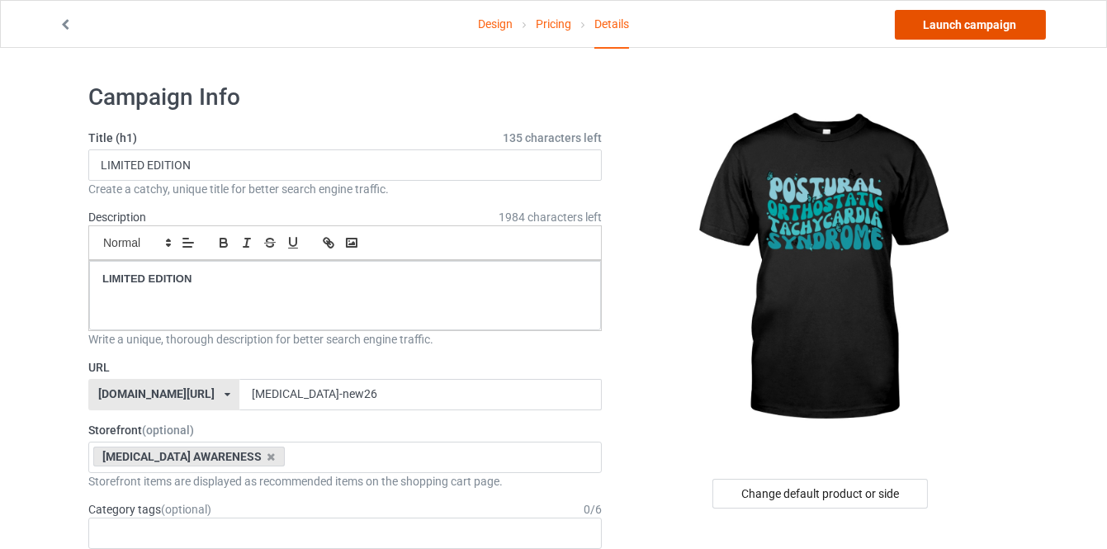
click at [928, 23] on link "Launch campaign" at bounding box center [970, 25] width 151 height 30
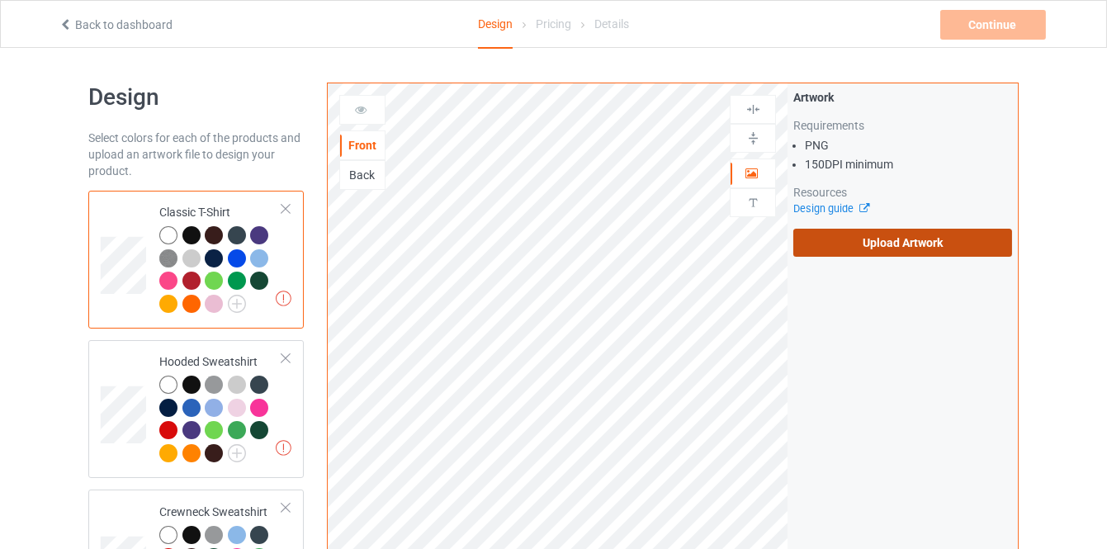
click at [877, 246] on label "Upload Artwork" at bounding box center [902, 243] width 219 height 28
click at [0, 0] on input "Upload Artwork" at bounding box center [0, 0] width 0 height 0
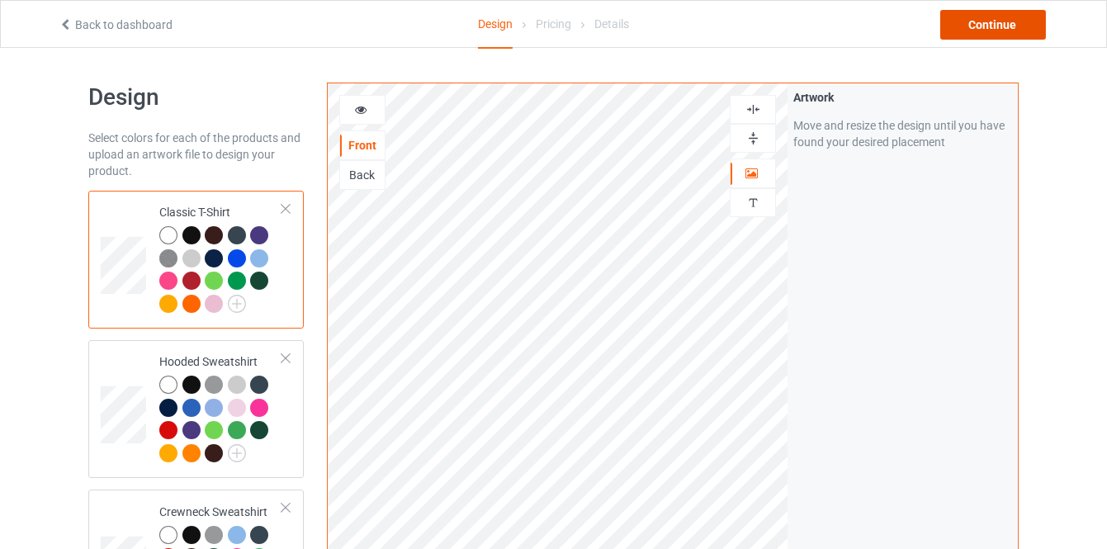
click at [959, 30] on div "Continue" at bounding box center [993, 25] width 106 height 30
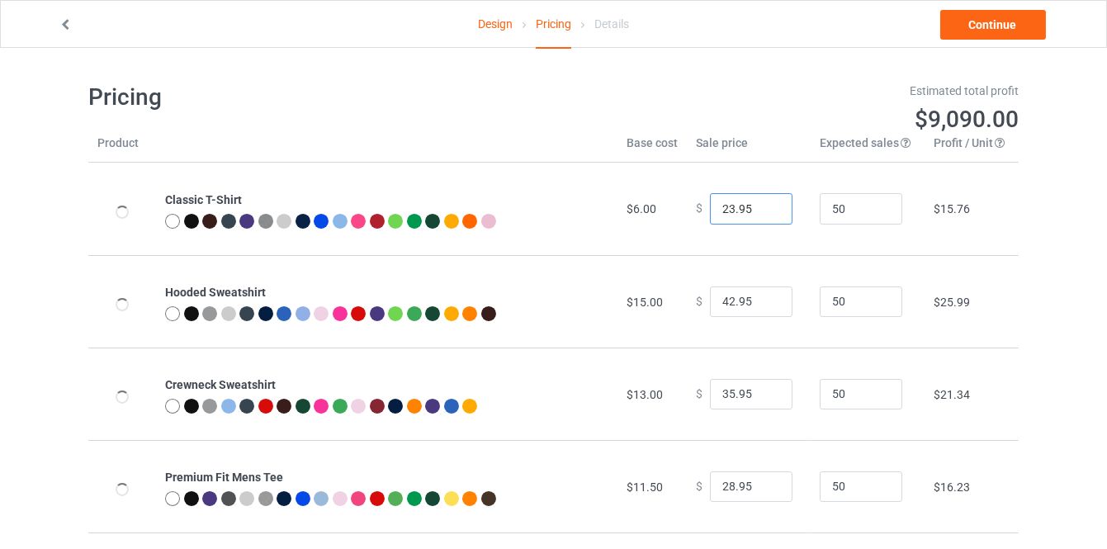
click at [759, 204] on input "23.95" at bounding box center [751, 208] width 83 height 31
click at [759, 204] on input "24.95" at bounding box center [751, 208] width 83 height 31
click at [759, 204] on input "25.95" at bounding box center [751, 208] width 83 height 31
type input "26.95"
click at [759, 204] on input "26.95" at bounding box center [751, 208] width 83 height 31
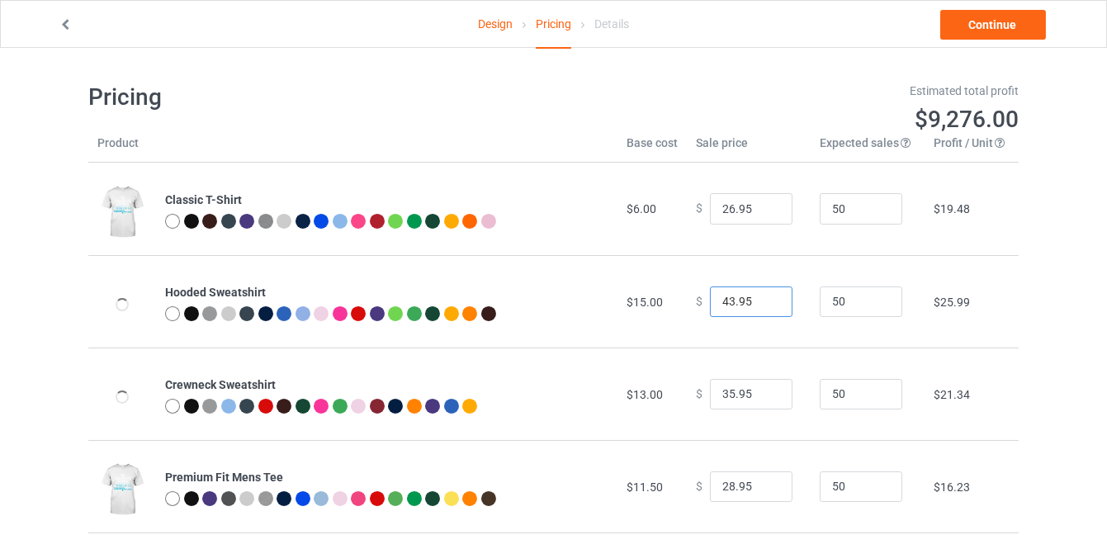
click at [761, 294] on input "43.95" at bounding box center [751, 301] width 83 height 31
type input "44.95"
click at [761, 294] on input "44.95" at bounding box center [751, 301] width 83 height 31
click at [764, 390] on input "36.95" at bounding box center [751, 394] width 83 height 31
type input "37.95"
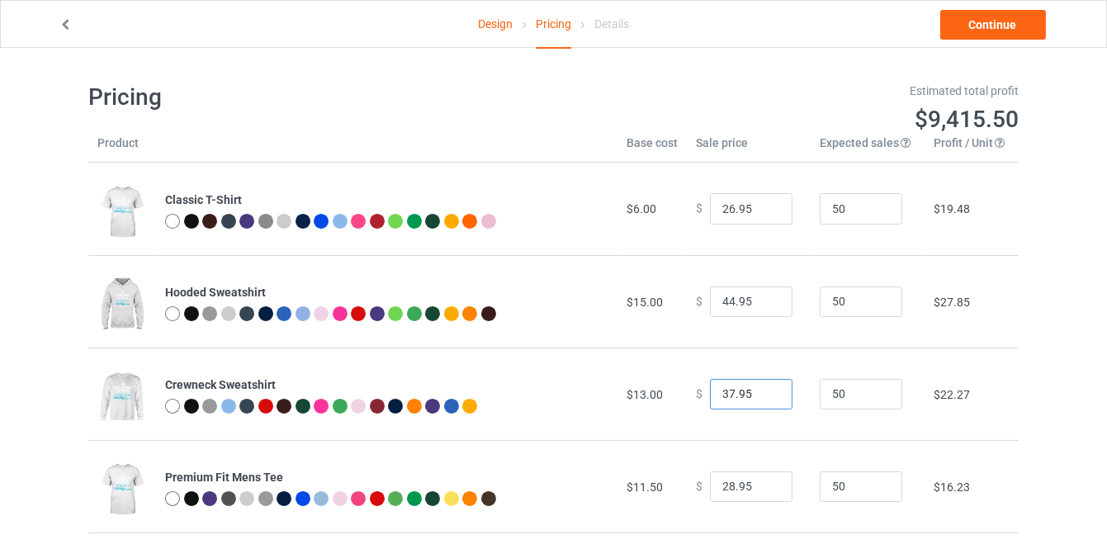
click at [764, 390] on input "37.95" at bounding box center [751, 394] width 83 height 31
click at [766, 479] on input "29.95" at bounding box center [751, 486] width 83 height 31
type input "30.95"
click at [766, 479] on input "30.95" at bounding box center [751, 486] width 83 height 31
click at [987, 30] on link "Continue" at bounding box center [993, 25] width 106 height 30
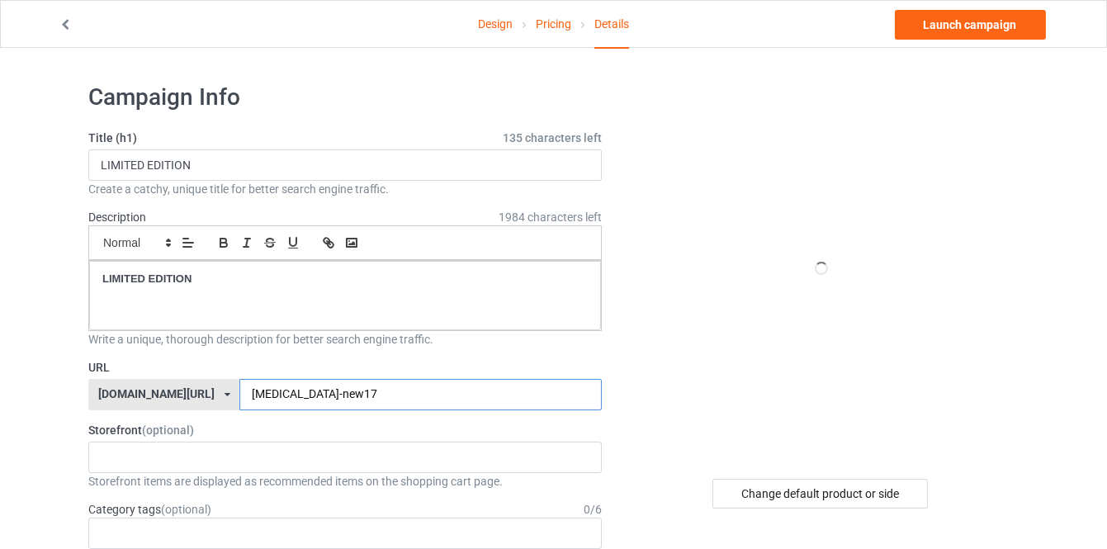
click at [320, 403] on input "dysautonomia-new17" at bounding box center [420, 394] width 362 height 31
drag, startPoint x: 324, startPoint y: 400, endPoint x: 302, endPoint y: 400, distance: 21.5
click at [302, 400] on input "dysautonomia-new17" at bounding box center [420, 394] width 362 height 31
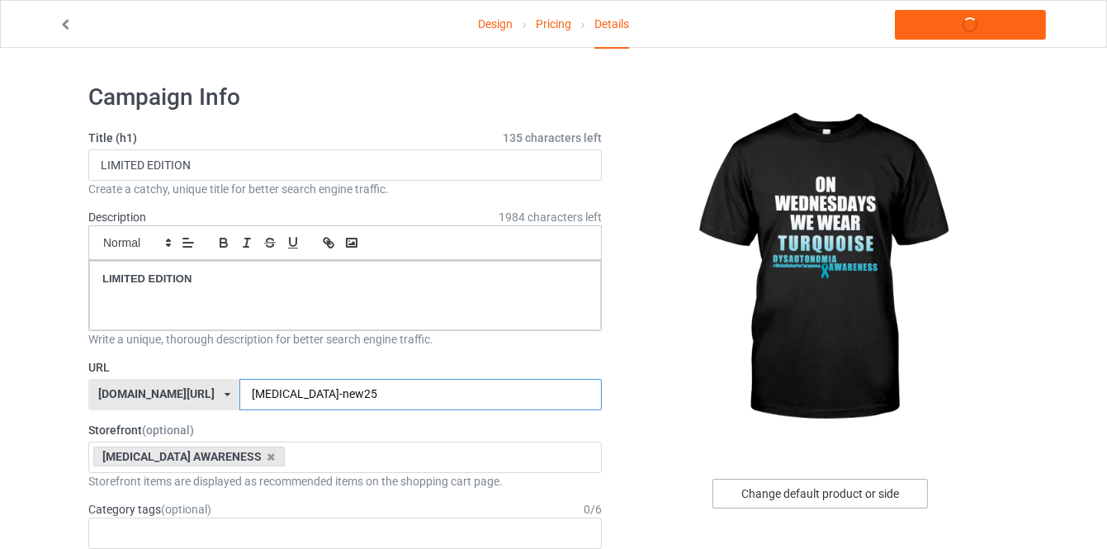
type input "dysautonomia-new25"
click at [781, 490] on div "Change default product or side" at bounding box center [819, 494] width 215 height 30
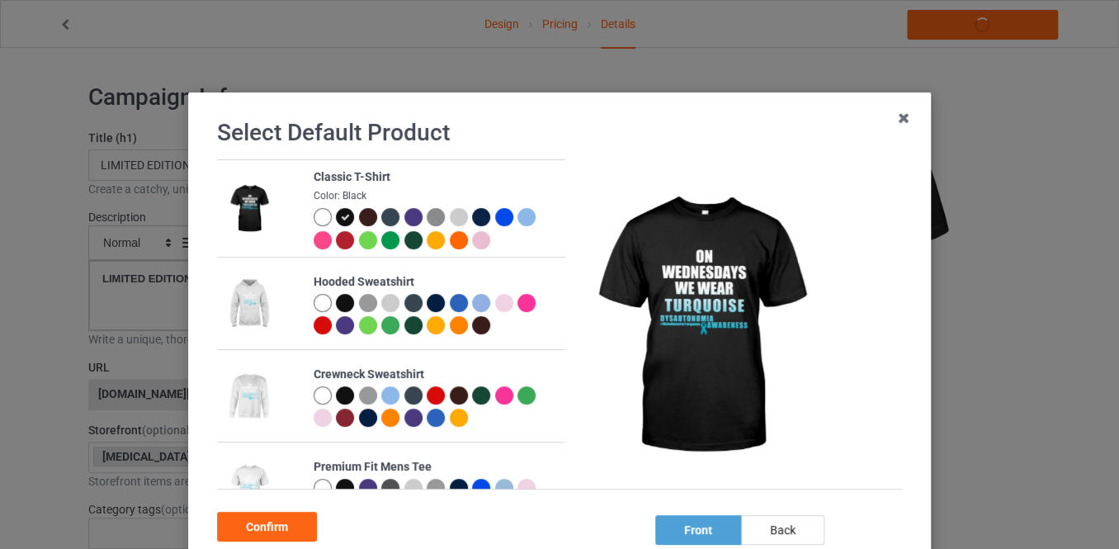
click at [336, 300] on div at bounding box center [345, 303] width 18 height 18
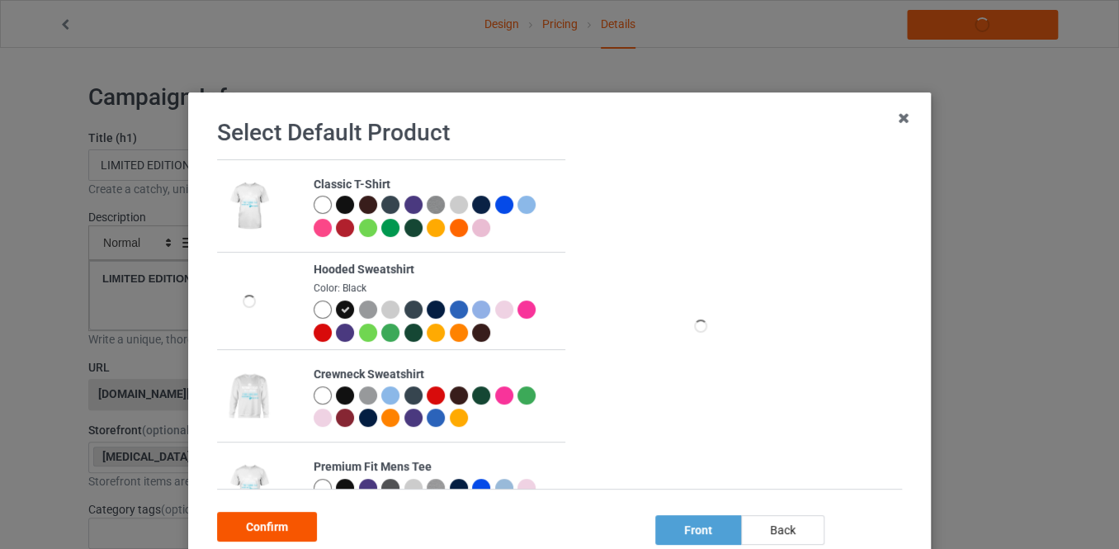
click at [253, 518] on div "Confirm" at bounding box center [267, 527] width 100 height 30
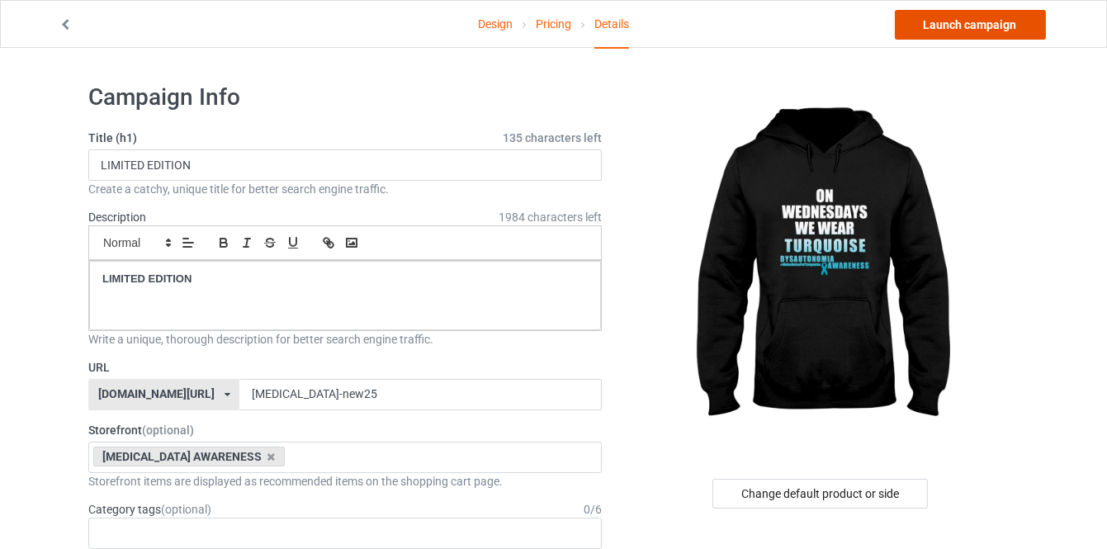
click at [939, 30] on link "Launch campaign" at bounding box center [970, 25] width 151 height 30
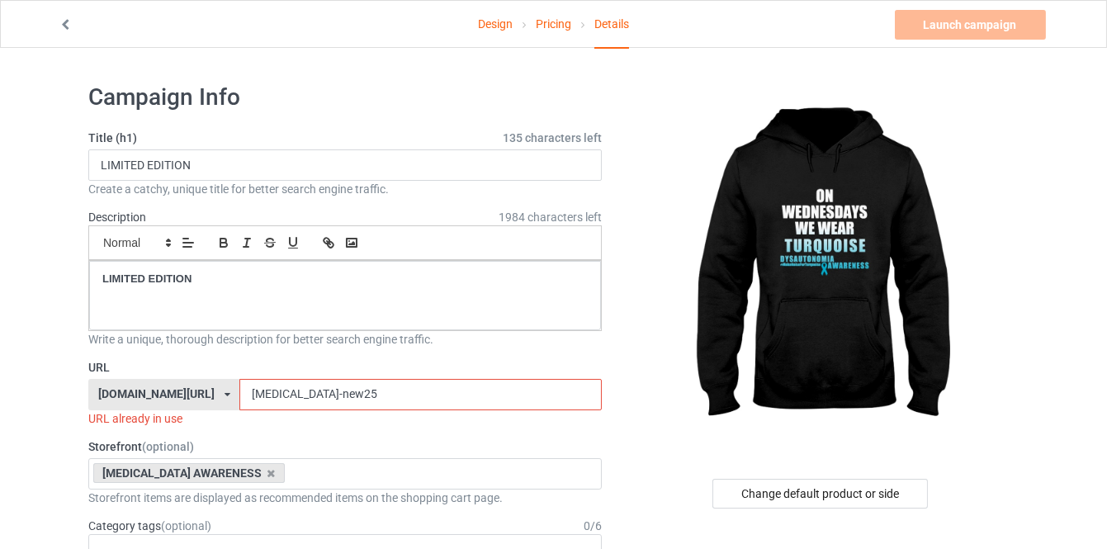
drag, startPoint x: 324, startPoint y: 396, endPoint x: 308, endPoint y: 395, distance: 15.7
click at [308, 395] on input "dysautonomia-new25" at bounding box center [420, 394] width 362 height 31
type input "dysautonomia-new27"
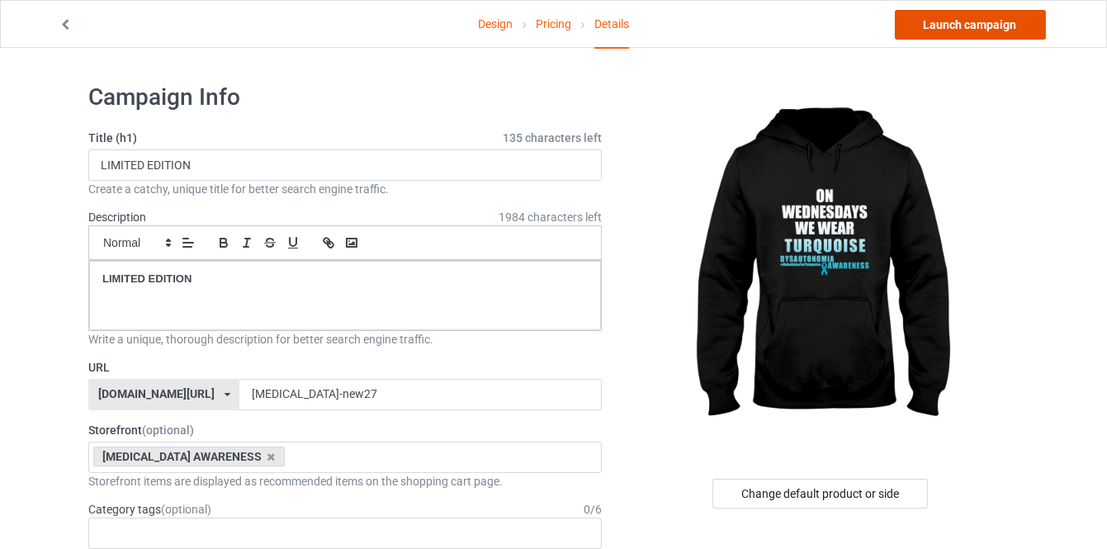
click at [962, 28] on link "Launch campaign" at bounding box center [970, 25] width 151 height 30
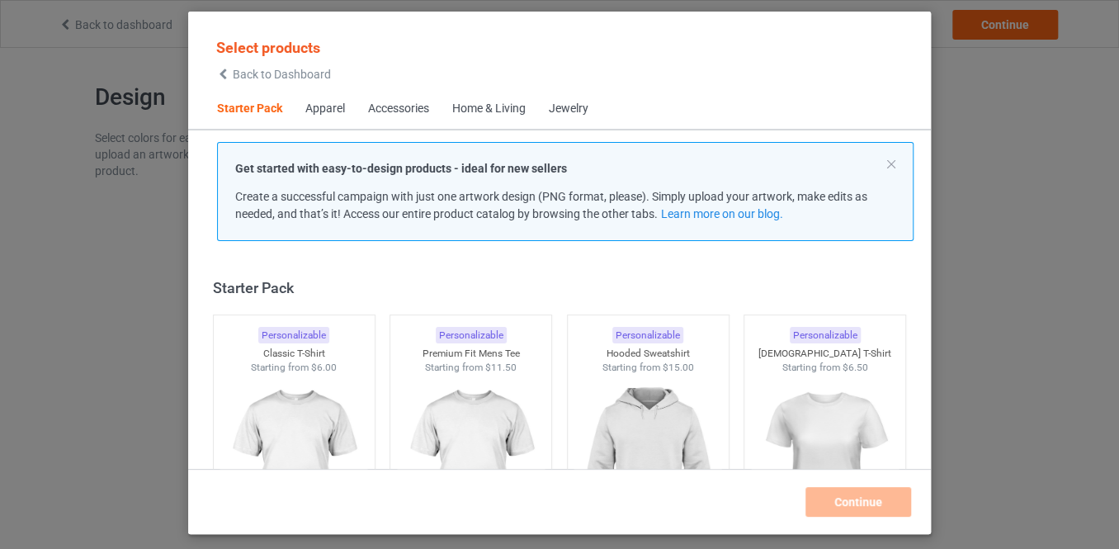
scroll to position [21, 0]
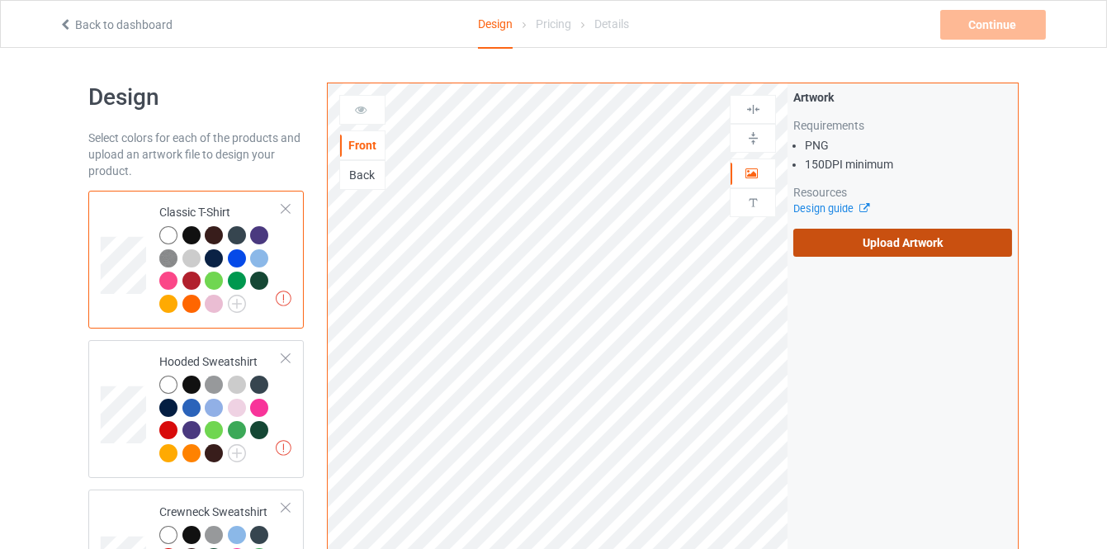
click at [801, 240] on label "Upload Artwork" at bounding box center [902, 243] width 219 height 28
click at [0, 0] on input "Upload Artwork" at bounding box center [0, 0] width 0 height 0
click at [820, 241] on label "Upload Artwork" at bounding box center [902, 243] width 219 height 28
click at [0, 0] on input "Upload Artwork" at bounding box center [0, 0] width 0 height 0
click at [816, 236] on label "Upload Artwork" at bounding box center [902, 243] width 219 height 28
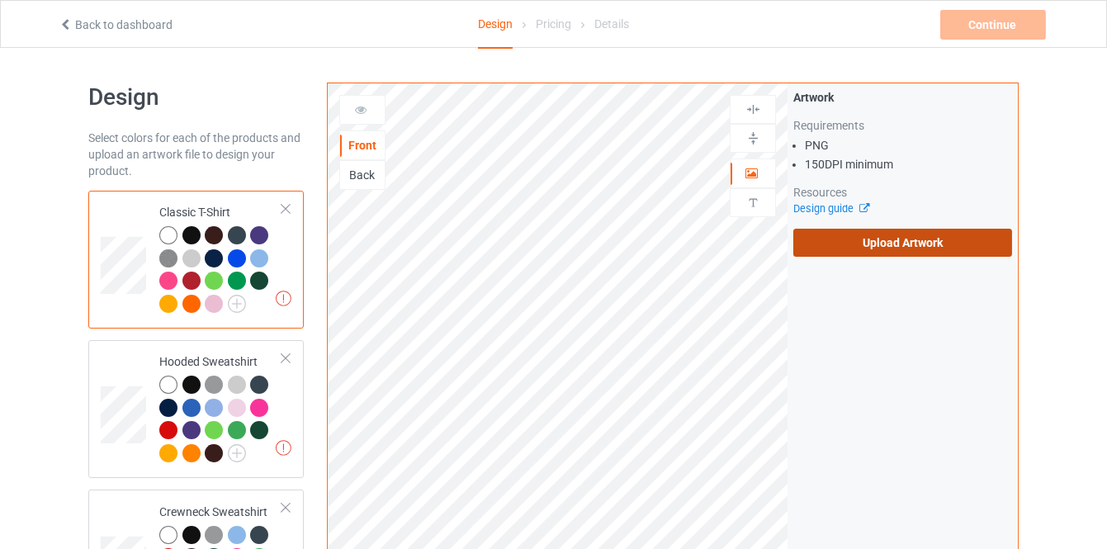
click at [0, 0] on input "Upload Artwork" at bounding box center [0, 0] width 0 height 0
click at [852, 246] on label "Upload Artwork" at bounding box center [902, 243] width 219 height 28
click at [0, 0] on input "Upload Artwork" at bounding box center [0, 0] width 0 height 0
click at [801, 243] on label "Upload Artwork" at bounding box center [902, 243] width 219 height 28
click at [0, 0] on input "Upload Artwork" at bounding box center [0, 0] width 0 height 0
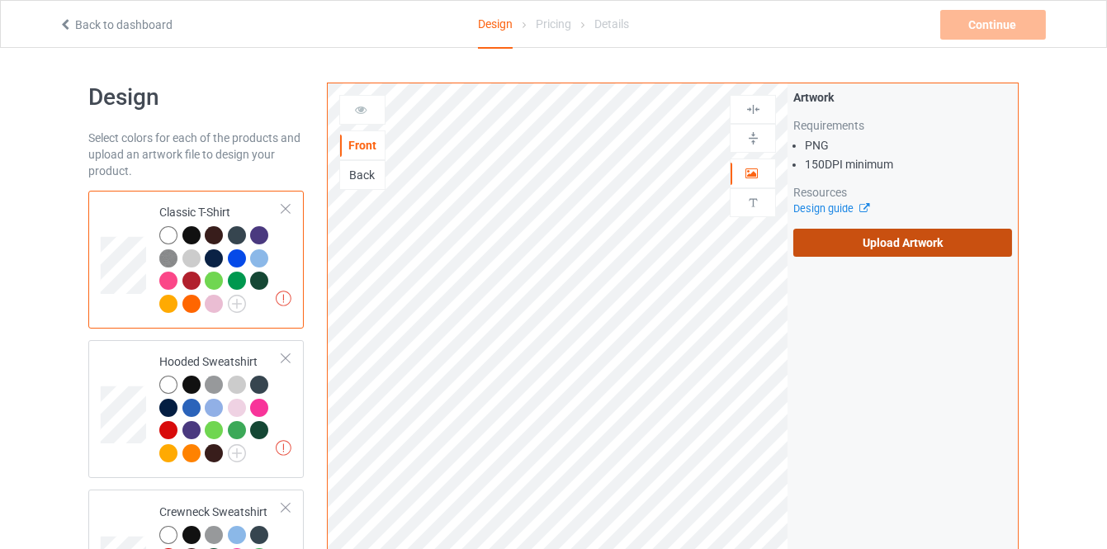
click at [856, 242] on label "Upload Artwork" at bounding box center [902, 243] width 219 height 28
click at [0, 0] on input "Upload Artwork" at bounding box center [0, 0] width 0 height 0
click at [792, 237] on div "Artwork Requirements PNG 150 DPI minimum Resources Design guide Upload Artwork" at bounding box center [902, 172] width 230 height 179
click at [801, 239] on label "Upload Artwork" at bounding box center [902, 243] width 219 height 28
click at [0, 0] on input "Upload Artwork" at bounding box center [0, 0] width 0 height 0
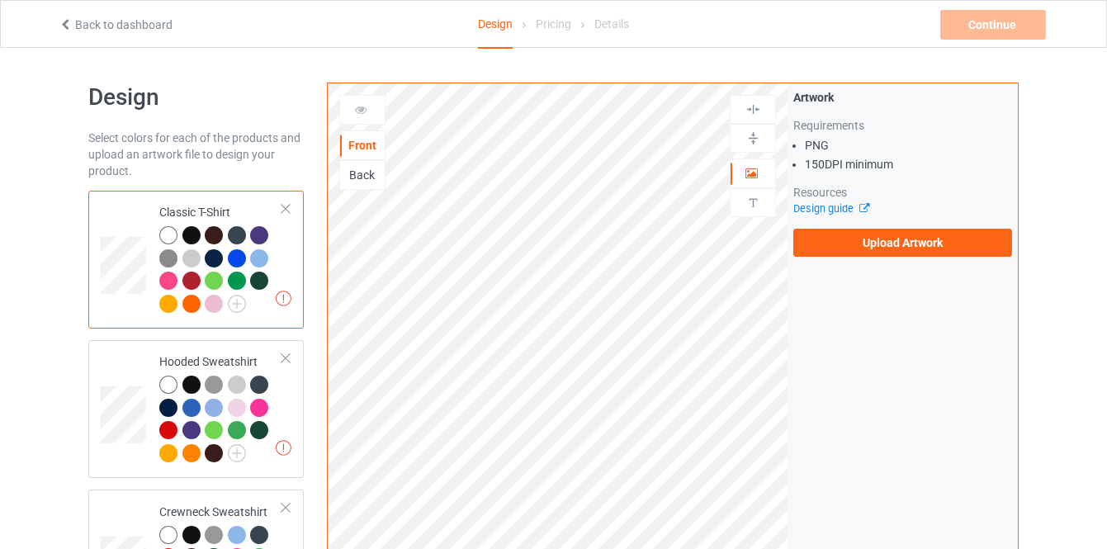
click at [792, 248] on div "Artwork Requirements PNG 150 DPI minimum Resources Design guide Upload Artwork" at bounding box center [902, 172] width 230 height 179
click at [806, 248] on label "Upload Artwork" at bounding box center [902, 243] width 219 height 28
click at [0, 0] on input "Upload Artwork" at bounding box center [0, 0] width 0 height 0
click at [875, 252] on label "Upload Artwork" at bounding box center [902, 243] width 219 height 28
click at [0, 0] on input "Upload Artwork" at bounding box center [0, 0] width 0 height 0
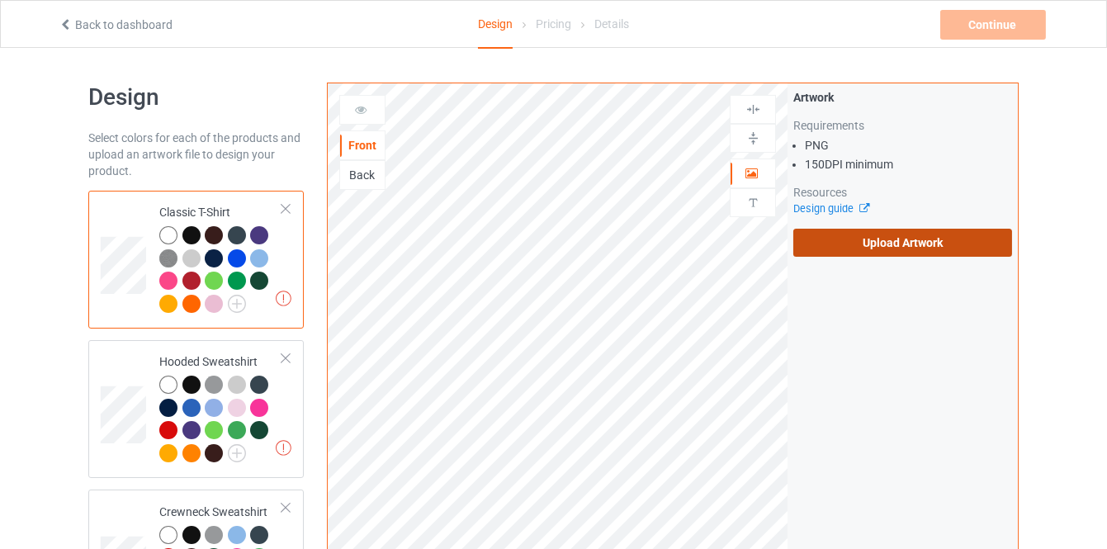
click at [825, 241] on label "Upload Artwork" at bounding box center [902, 243] width 219 height 28
click at [0, 0] on input "Upload Artwork" at bounding box center [0, 0] width 0 height 0
click at [813, 241] on label "Upload Artwork" at bounding box center [902, 243] width 219 height 28
click at [0, 0] on input "Upload Artwork" at bounding box center [0, 0] width 0 height 0
click at [839, 250] on label "Upload Artwork" at bounding box center [902, 243] width 219 height 28
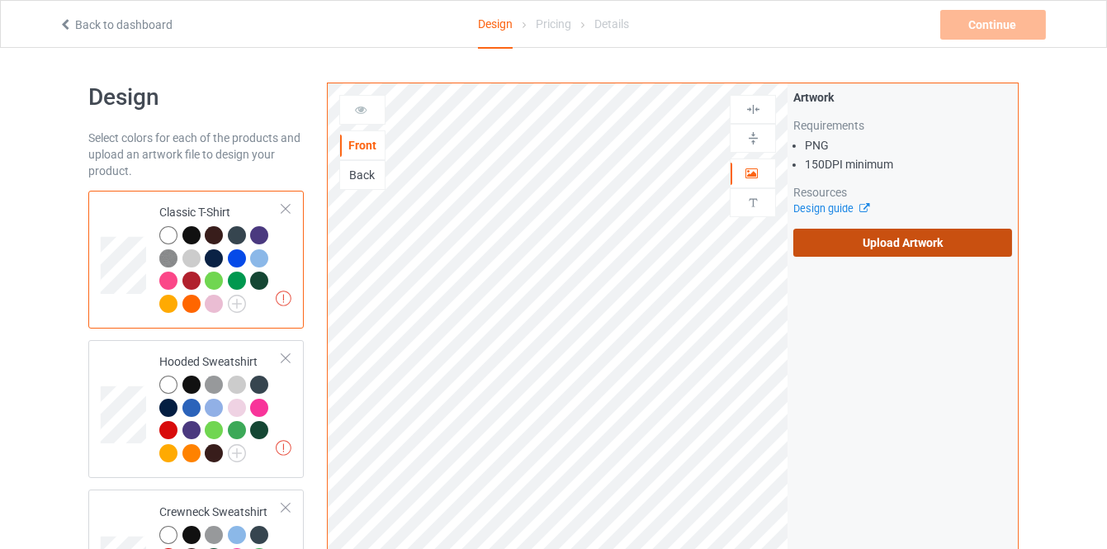
click at [0, 0] on input "Upload Artwork" at bounding box center [0, 0] width 0 height 0
click at [837, 244] on label "Upload Artwork" at bounding box center [902, 243] width 219 height 28
click at [0, 0] on input "Upload Artwork" at bounding box center [0, 0] width 0 height 0
click at [943, 245] on label "Upload Artwork" at bounding box center [902, 243] width 219 height 28
click at [0, 0] on input "Upload Artwork" at bounding box center [0, 0] width 0 height 0
